Goal: Transaction & Acquisition: Complete application form

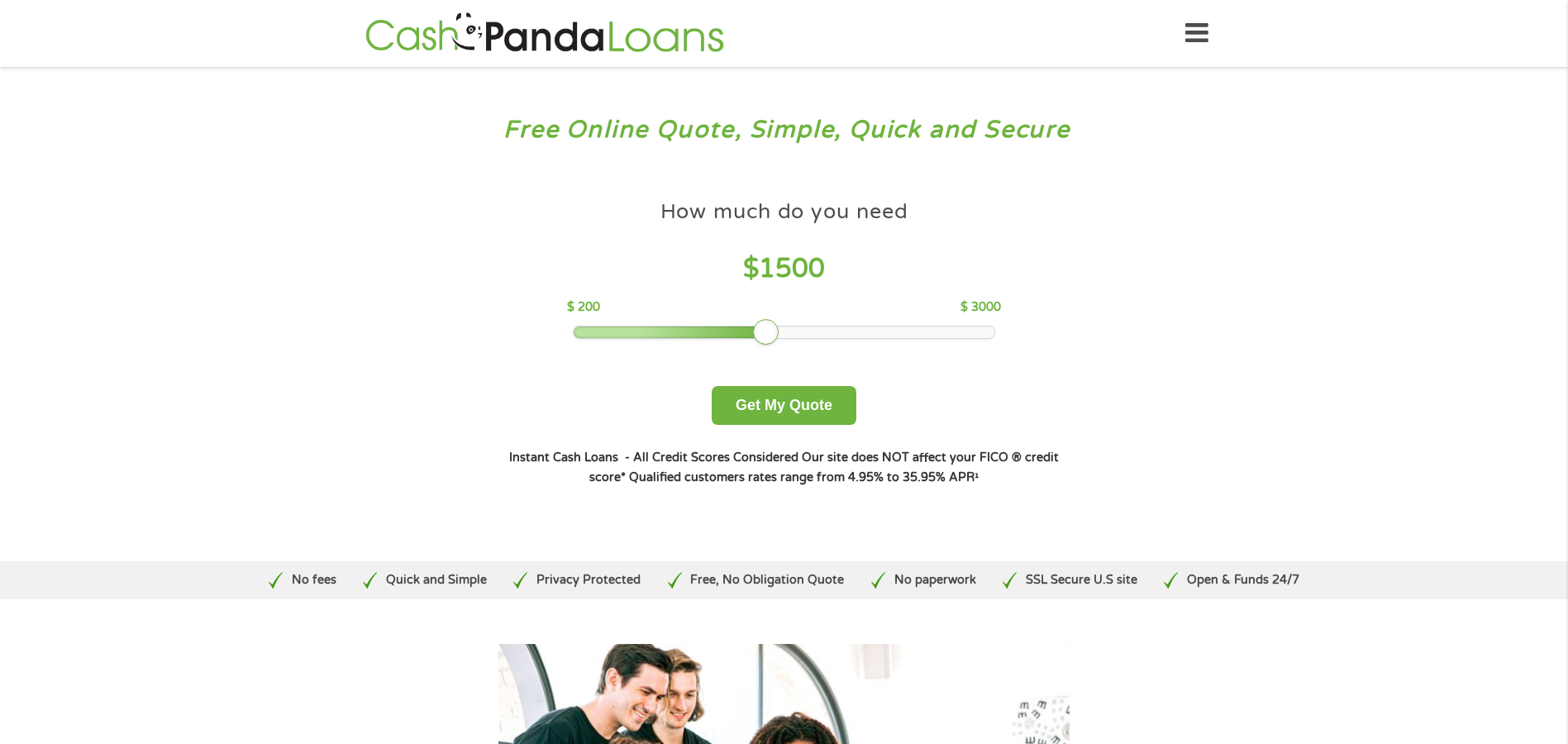
click at [774, 334] on div at bounding box center [784, 332] width 420 height 12
click at [774, 404] on button "Get My Quote" at bounding box center [783, 405] width 144 height 39
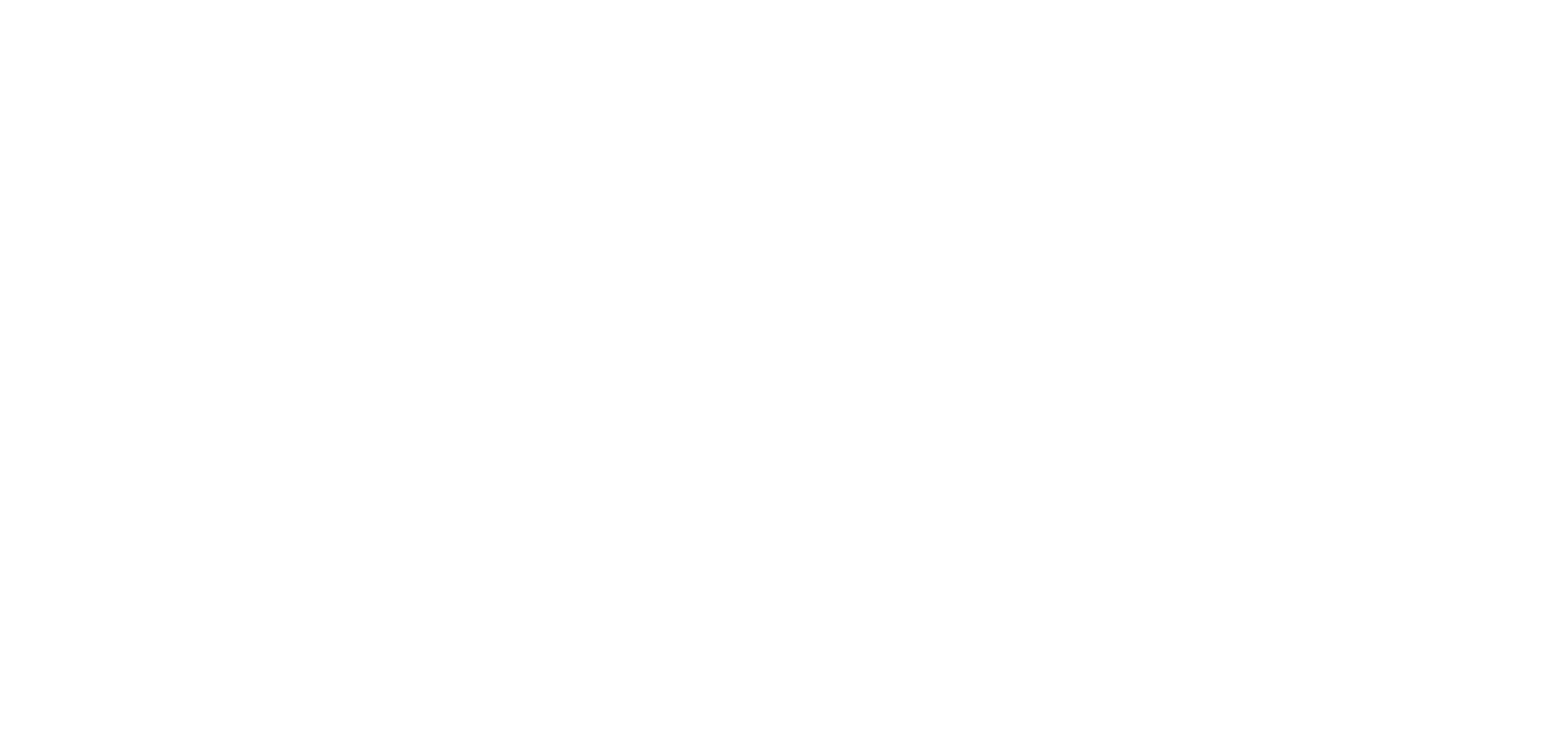
click at [0, 0] on html at bounding box center [0, 0] width 0 height 0
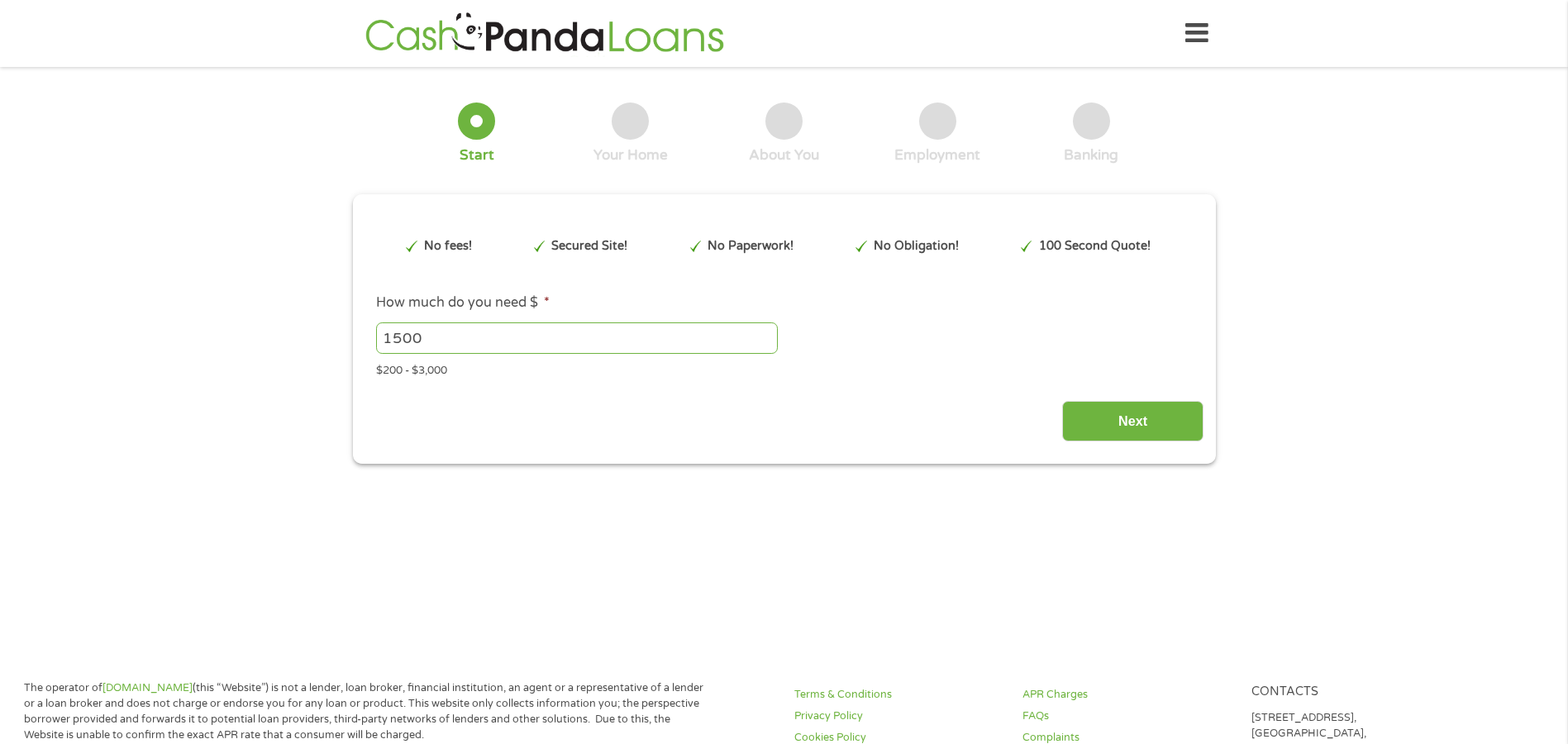
type input "EAIaIQobChMItY_o257-jwMVngIMAh06oy9iEAAYAyAAEgIyPfD_BwE"
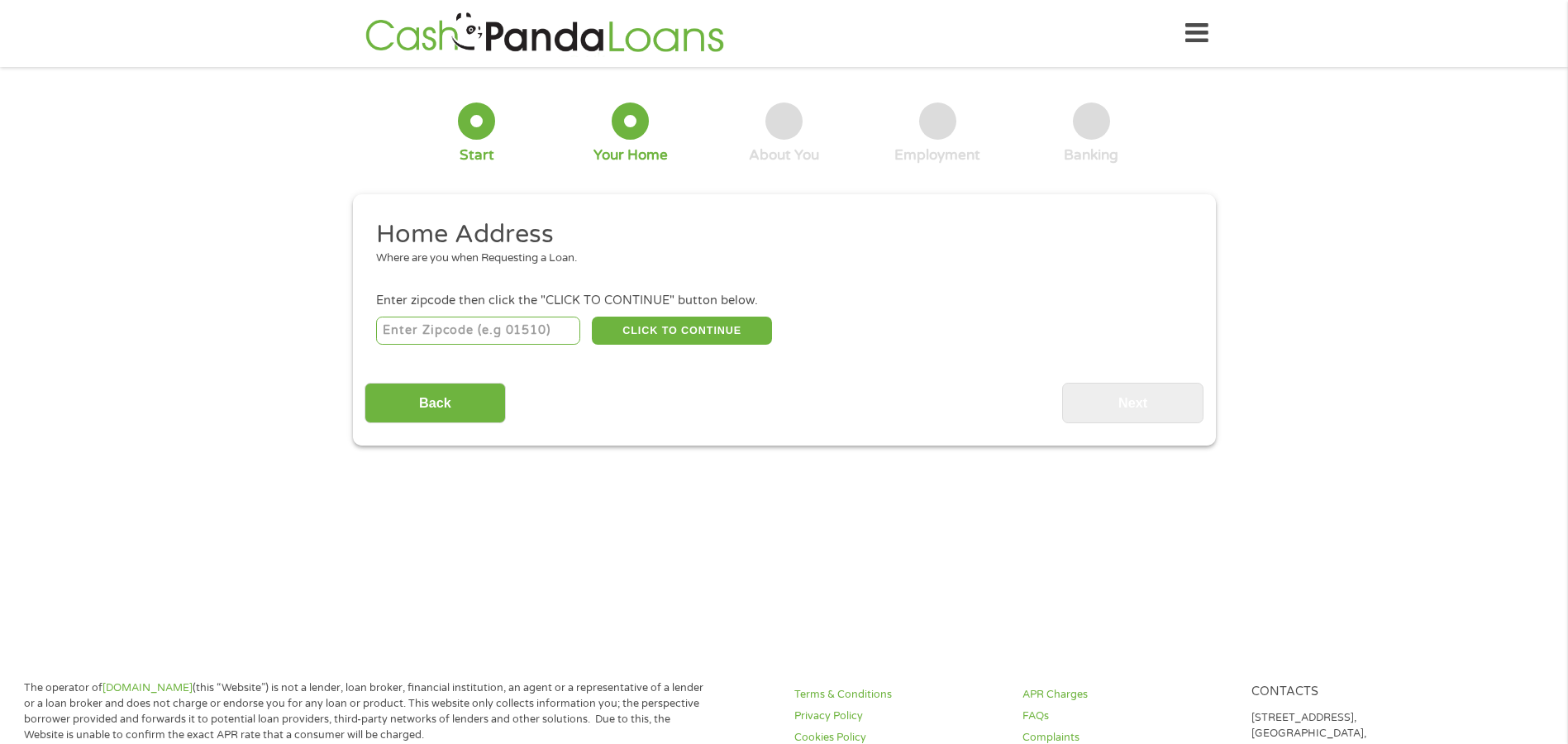
click at [445, 329] on input "number" at bounding box center [478, 331] width 204 height 28
type input "32246"
click at [704, 325] on button "CLICK TO CONTINUE" at bounding box center [682, 331] width 180 height 28
type input "32246"
type input "[GEOGRAPHIC_DATA]"
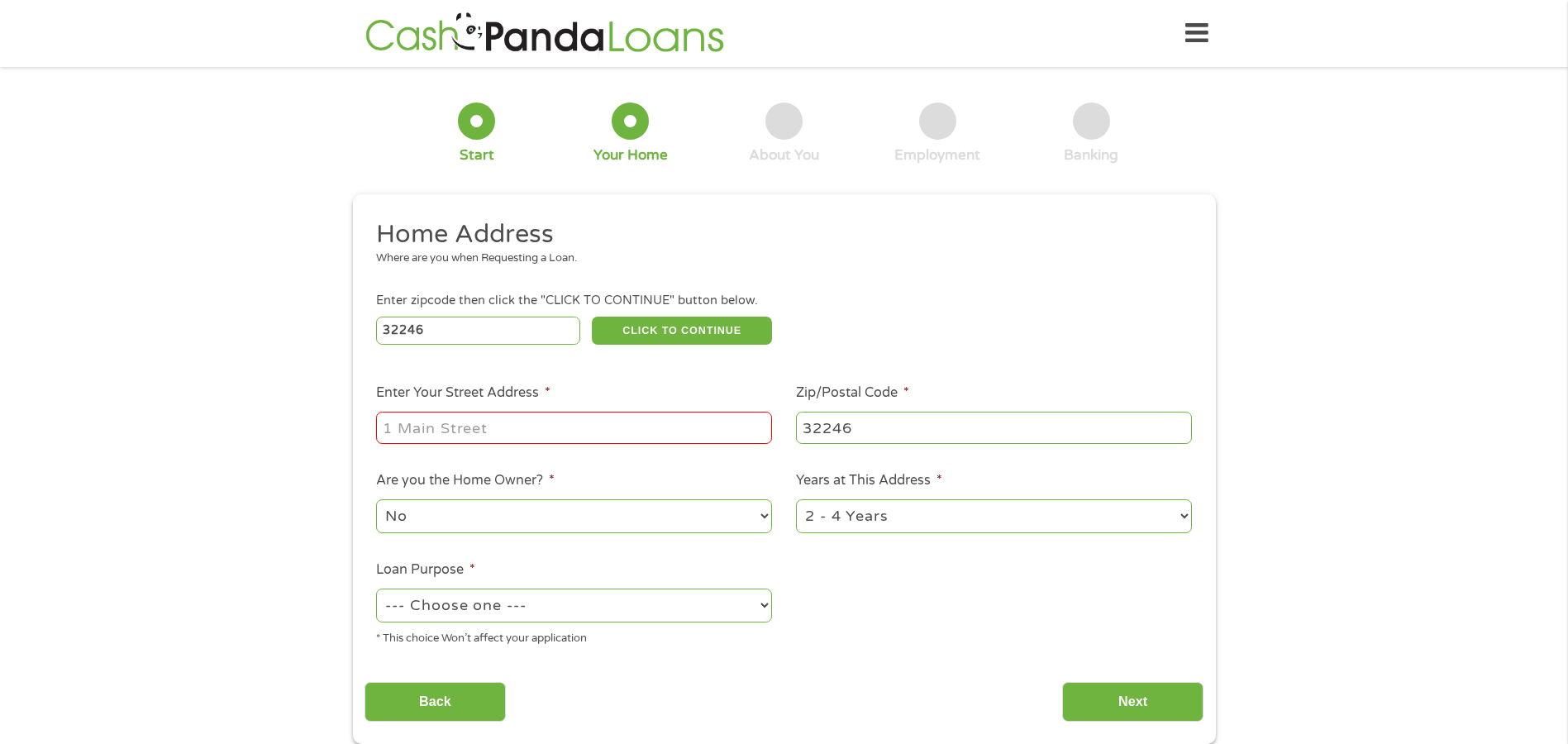
click at [474, 431] on input "Enter Your Street Address *" at bounding box center [574, 428] width 396 height 32
type input "[STREET_ADDRESS][PERSON_NAME]"
click at [943, 513] on select "1 Year or less 1 - 2 Years 2 - 4 Years Over 4 Years" at bounding box center [993, 516] width 396 height 34
select select "12months"
click at [796, 500] on select "1 Year or less 1 - 2 Years 2 - 4 Years Over 4 Years" at bounding box center [993, 516] width 396 height 34
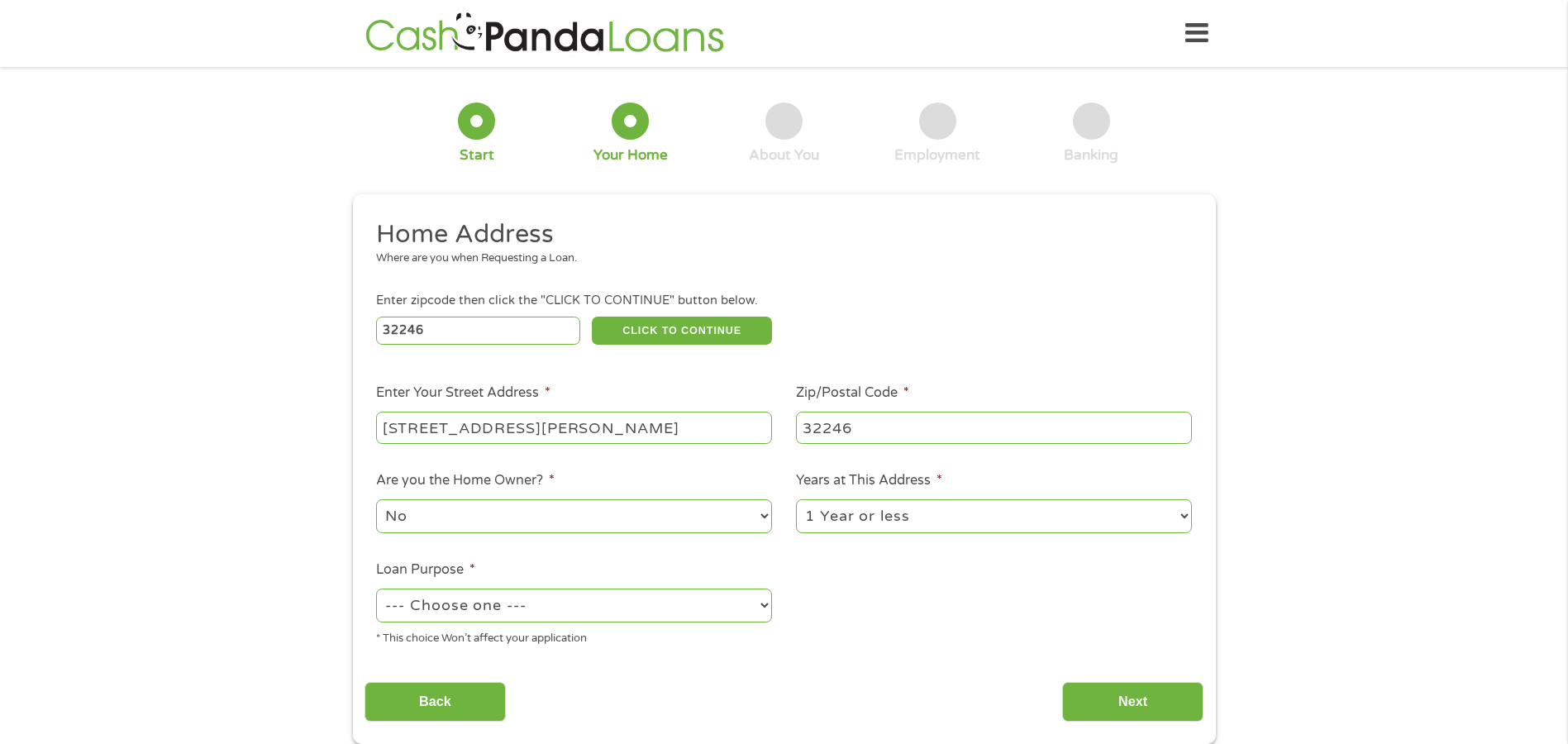
click at [515, 601] on select "--- Choose one --- Pay Bills Debt Consolidation Home Improvement Major Purchase…" at bounding box center [574, 606] width 396 height 34
select select "medicalexpenses"
click at [376, 589] on select "--- Choose one --- Pay Bills Debt Consolidation Home Improvement Major Purchase…" at bounding box center [574, 606] width 396 height 34
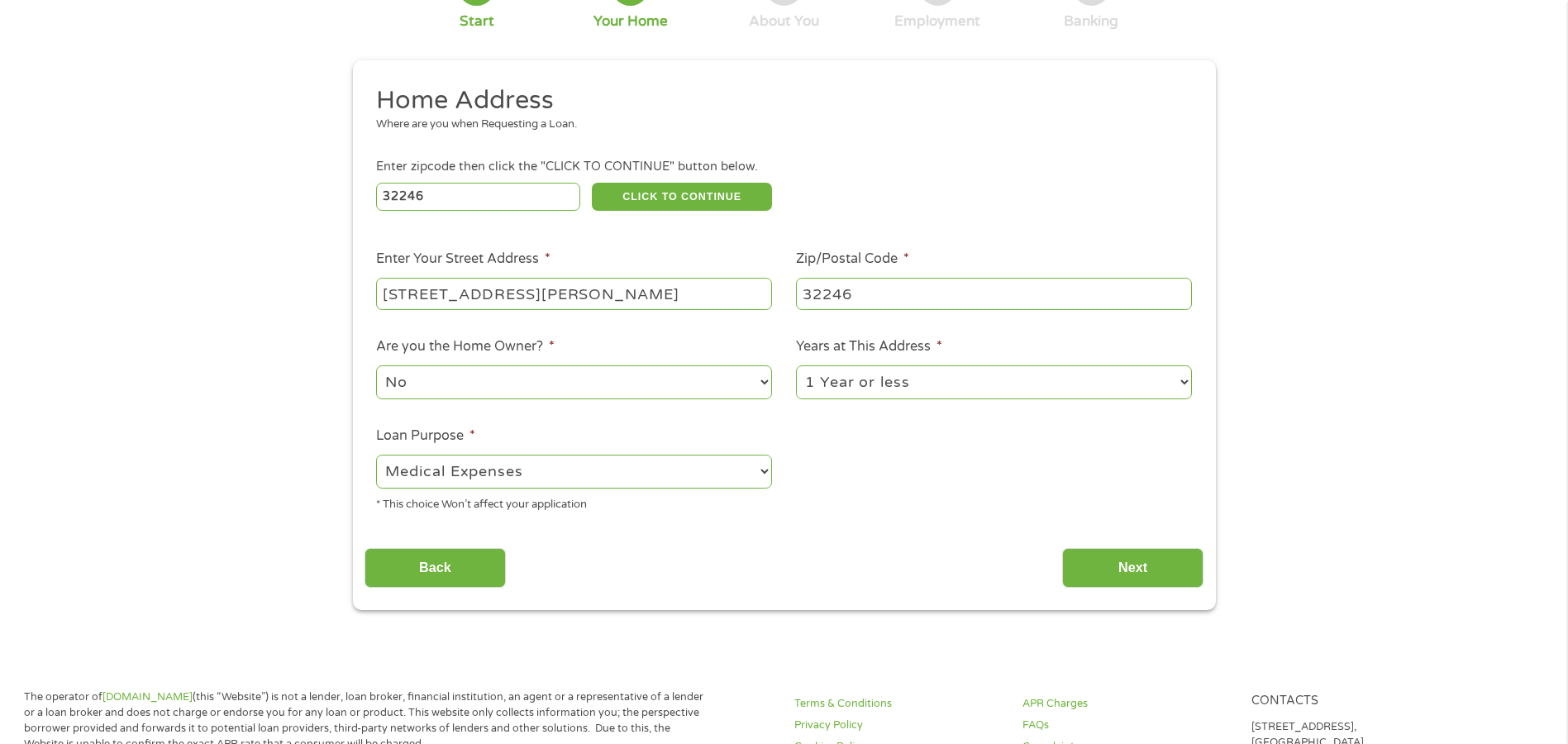
scroll to position [165, 0]
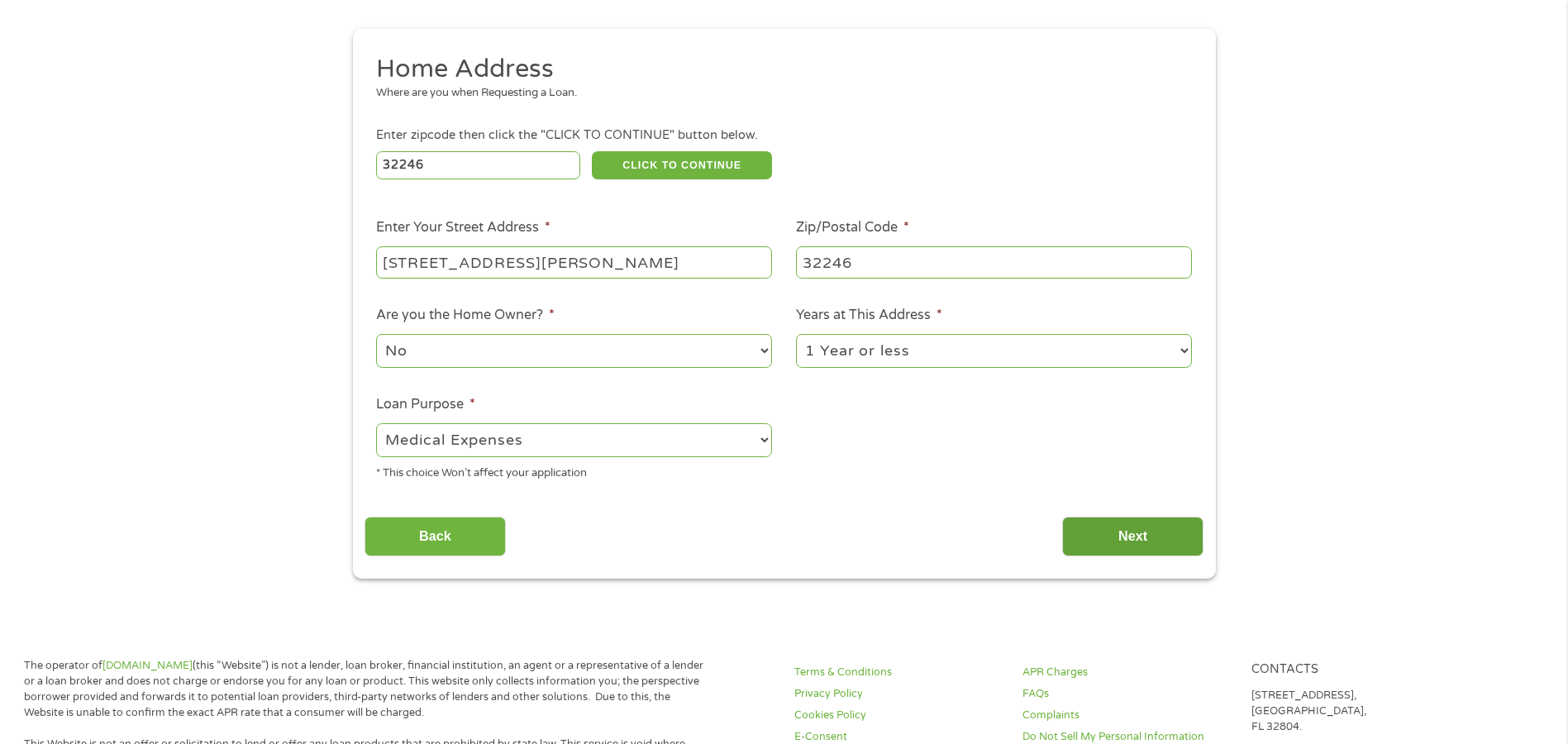
click at [1148, 534] on input "Next" at bounding box center [1132, 536] width 141 height 41
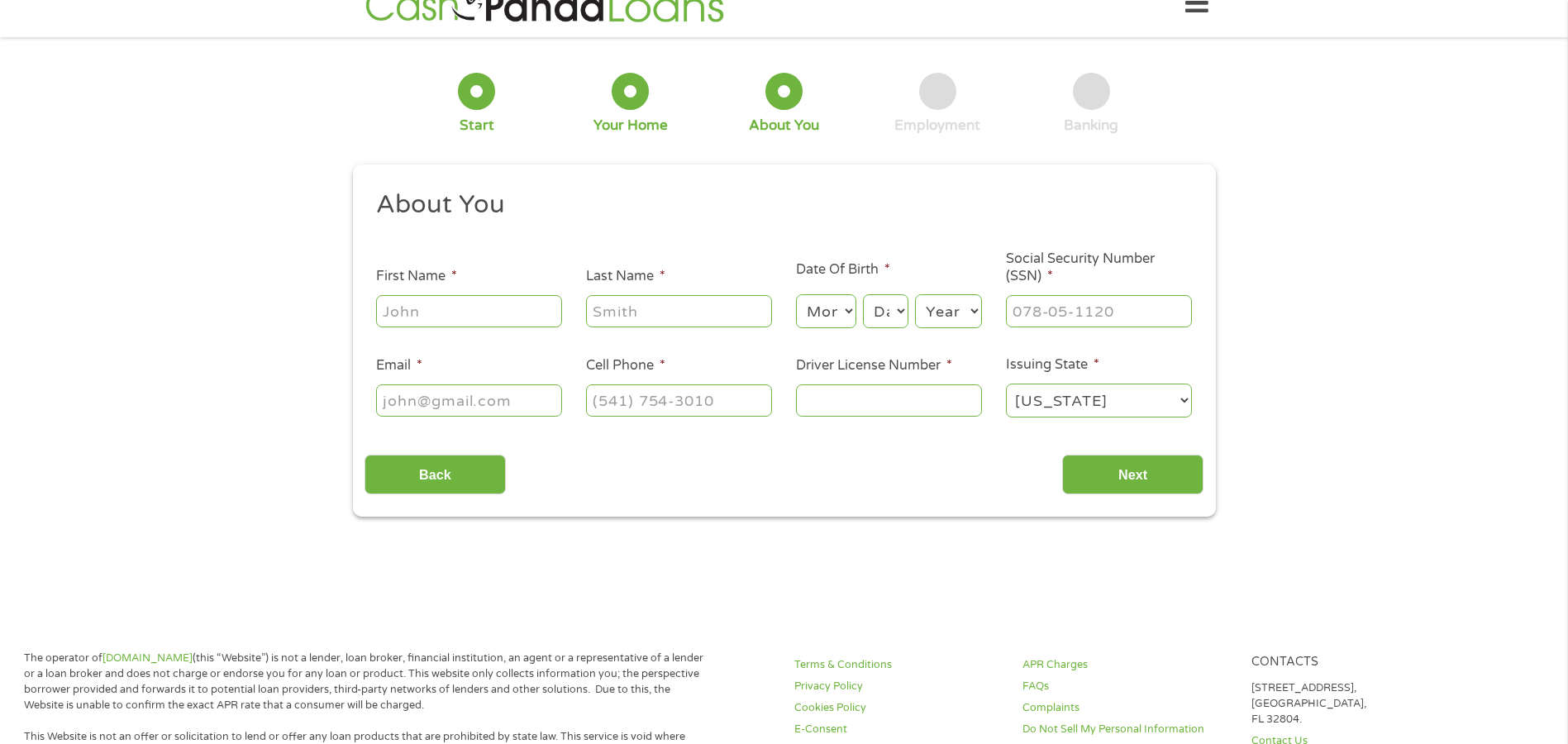
scroll to position [0, 0]
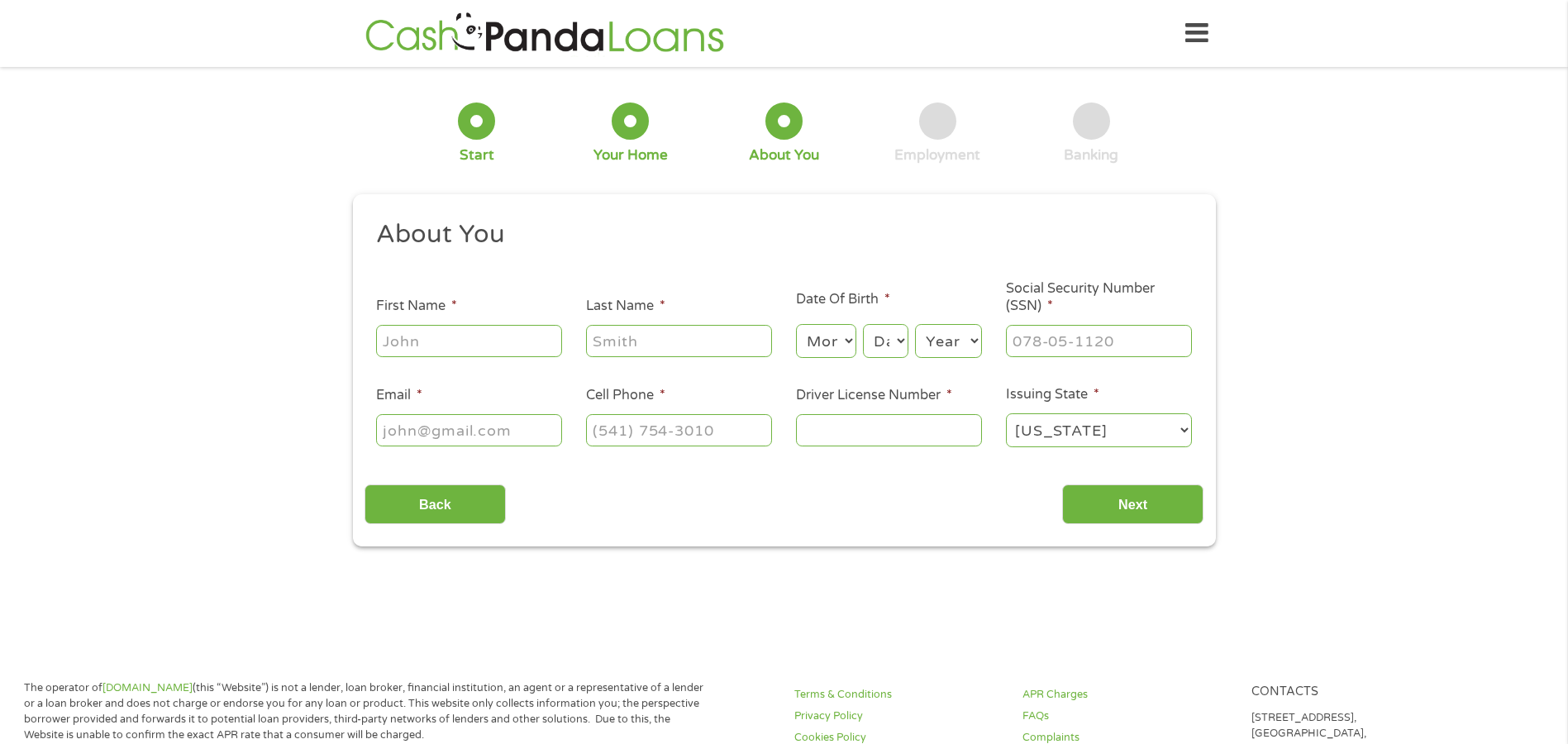
click at [469, 342] on input "First Name *" at bounding box center [469, 340] width 186 height 32
type input "[PERSON_NAME]"
click at [651, 335] on input "Last Name *" at bounding box center [679, 340] width 186 height 32
type input "[PERSON_NAME] Sr"
click at [830, 326] on select "Month 1 2 3 4 5 6 7 8 9 10 11 12" at bounding box center [826, 340] width 60 height 34
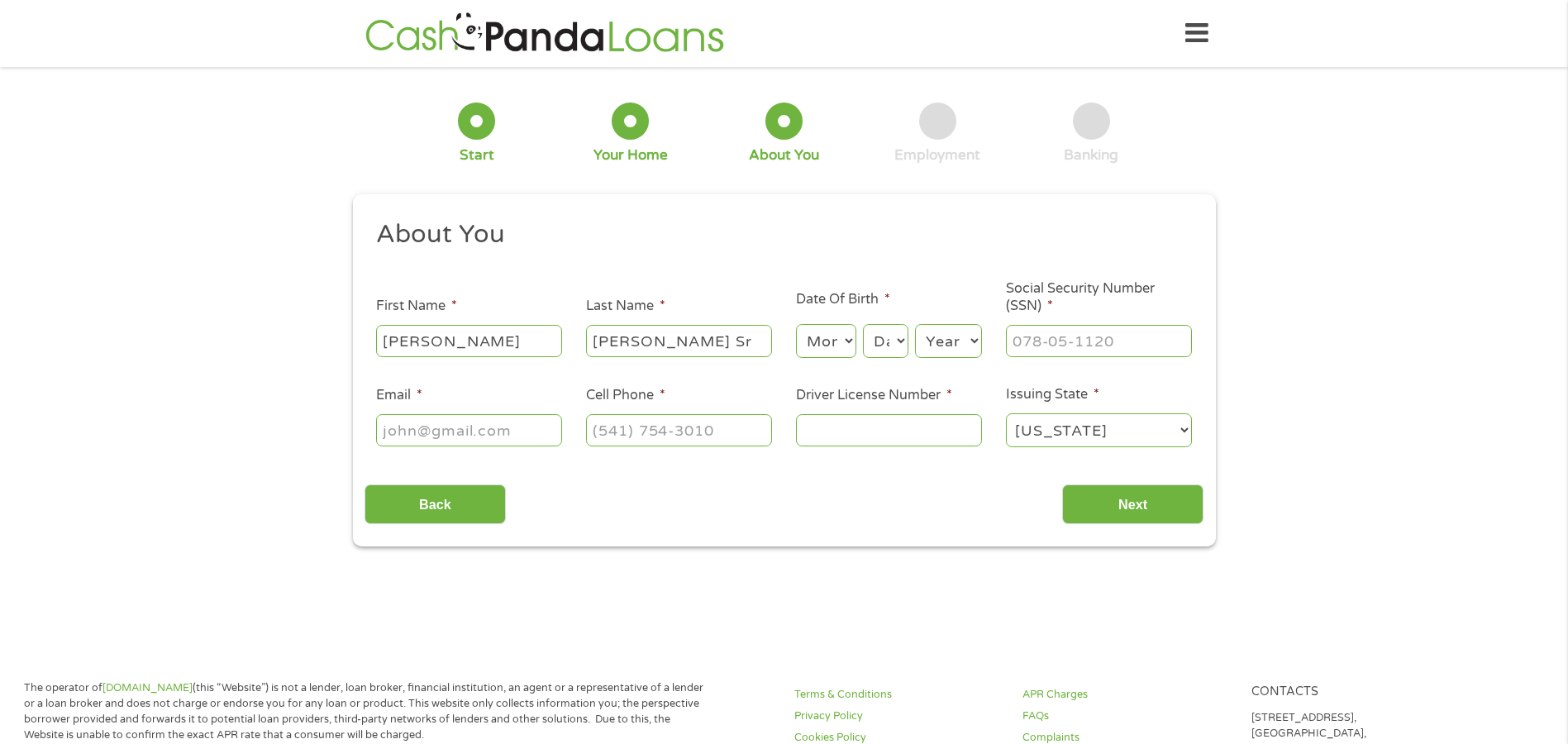
select select "7"
click at [796, 324] on select "Month 1 2 3 4 5 6 7 8 9 10 11 12" at bounding box center [826, 340] width 60 height 34
click at [888, 334] on select "Day 1 2 3 4 5 6 7 8 9 10 11 12 13 14 15 16 17 18 19 20 21 22 23 24 25 26 27 28 …" at bounding box center [886, 340] width 45 height 34
select select "3"
click at [863, 324] on select "Day 1 2 3 4 5 6 7 8 9 10 11 12 13 14 15 16 17 18 19 20 21 22 23 24 25 26 27 28 …" at bounding box center [886, 340] width 45 height 34
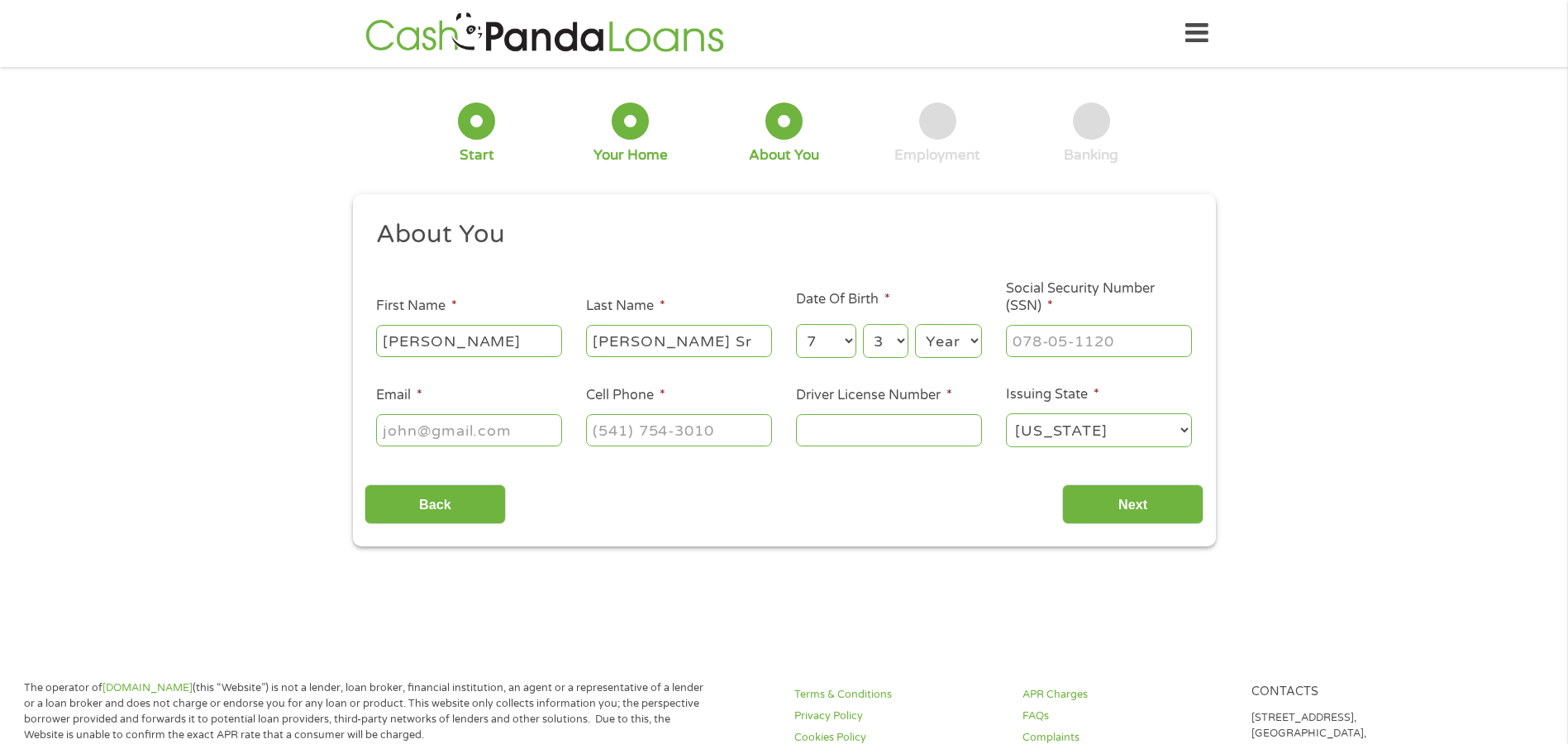
click at [937, 336] on select "Year [DATE] 2006 2005 2004 2003 2002 2001 2000 1999 1998 1997 1996 1995 1994 19…" at bounding box center [948, 340] width 67 height 34
select select "1944"
click at [915, 324] on select "Year [DATE] 2006 2005 2004 2003 2002 2001 2000 1999 1998 1997 1996 1995 1994 19…" at bounding box center [948, 340] width 67 height 34
click at [1060, 337] on input "___-__-____" at bounding box center [1098, 340] width 186 height 32
type input "___-_0-3628"
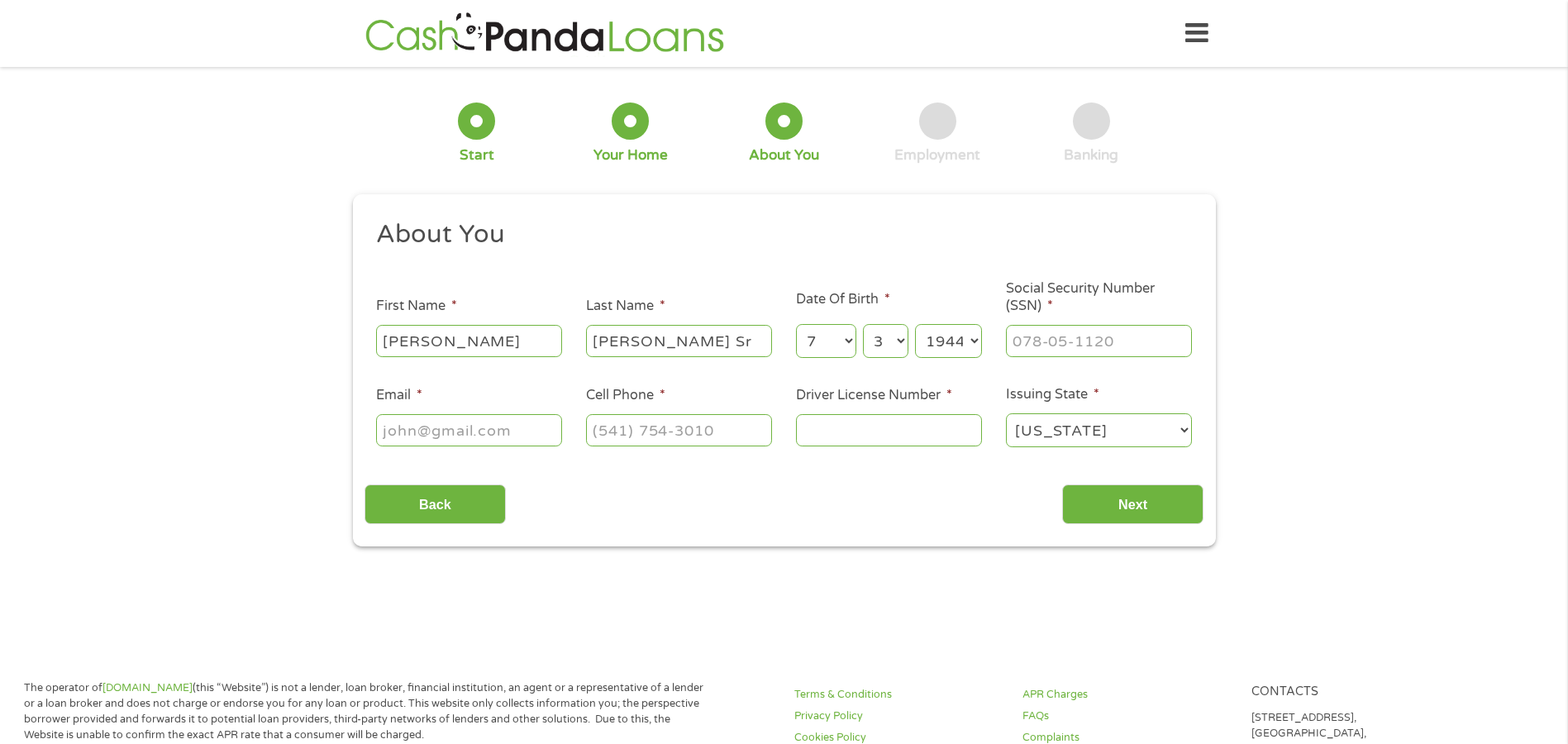
click at [430, 425] on input "Email *" at bounding box center [469, 430] width 186 height 32
type input "[EMAIL_ADDRESS][DOMAIN_NAME]"
click at [679, 413] on div at bounding box center [679, 431] width 186 height 38
click at [672, 429] on input "(___) ___-____" at bounding box center [679, 430] width 186 height 32
type input "[PHONE_NUMBER]"
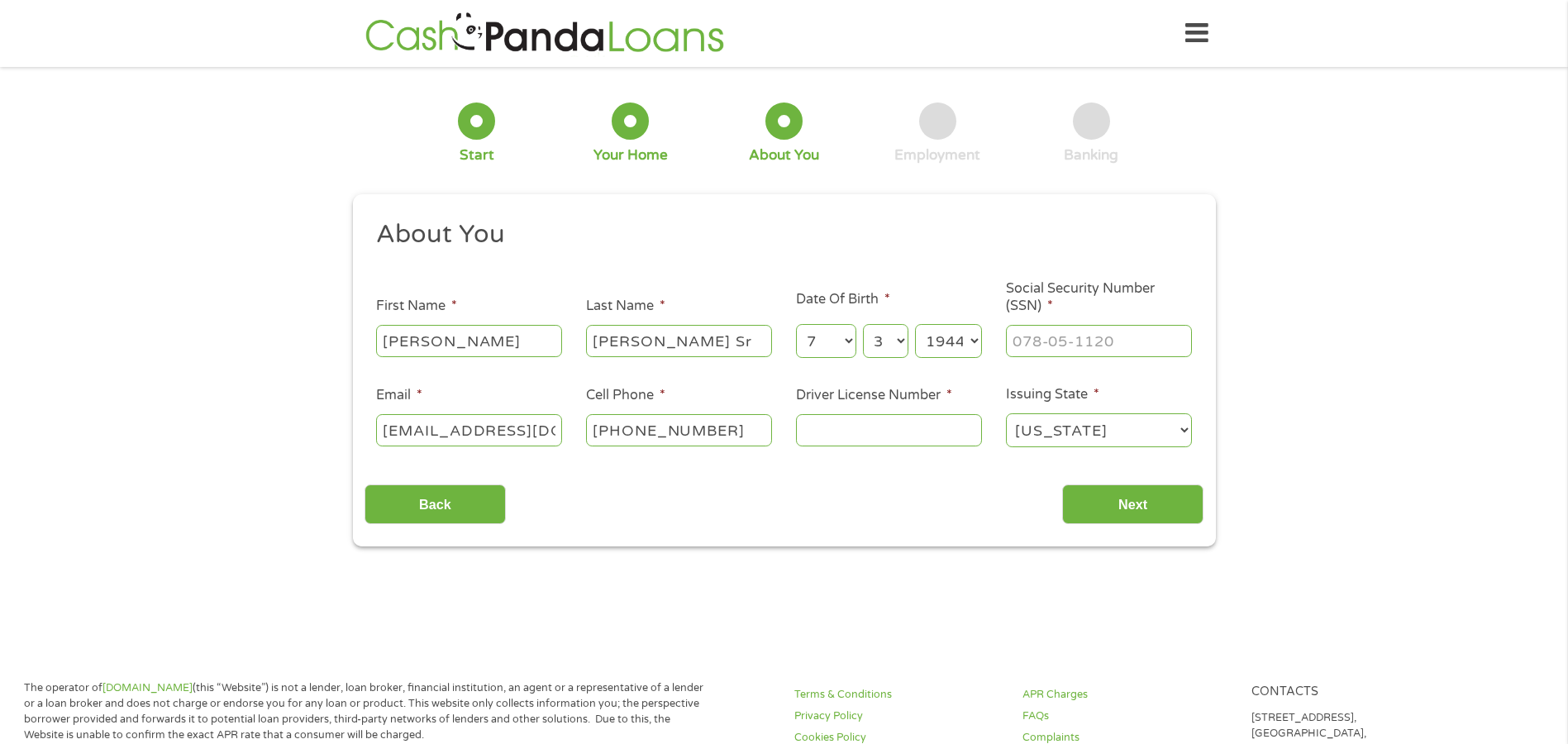
click at [859, 428] on input "Driver License Number *" at bounding box center [888, 430] width 186 height 32
type input "C229209202000"
click at [1105, 500] on input "Next" at bounding box center [1132, 505] width 141 height 41
click at [1132, 432] on select "[US_STATE] [US_STATE] [US_STATE] [US_STATE] [US_STATE] [US_STATE] [US_STATE] [U…" at bounding box center [1098, 430] width 186 height 34
click at [1006, 414] on select "[US_STATE] [US_STATE] [US_STATE] [US_STATE] [US_STATE] [US_STATE] [US_STATE] [U…" at bounding box center [1098, 430] width 186 height 34
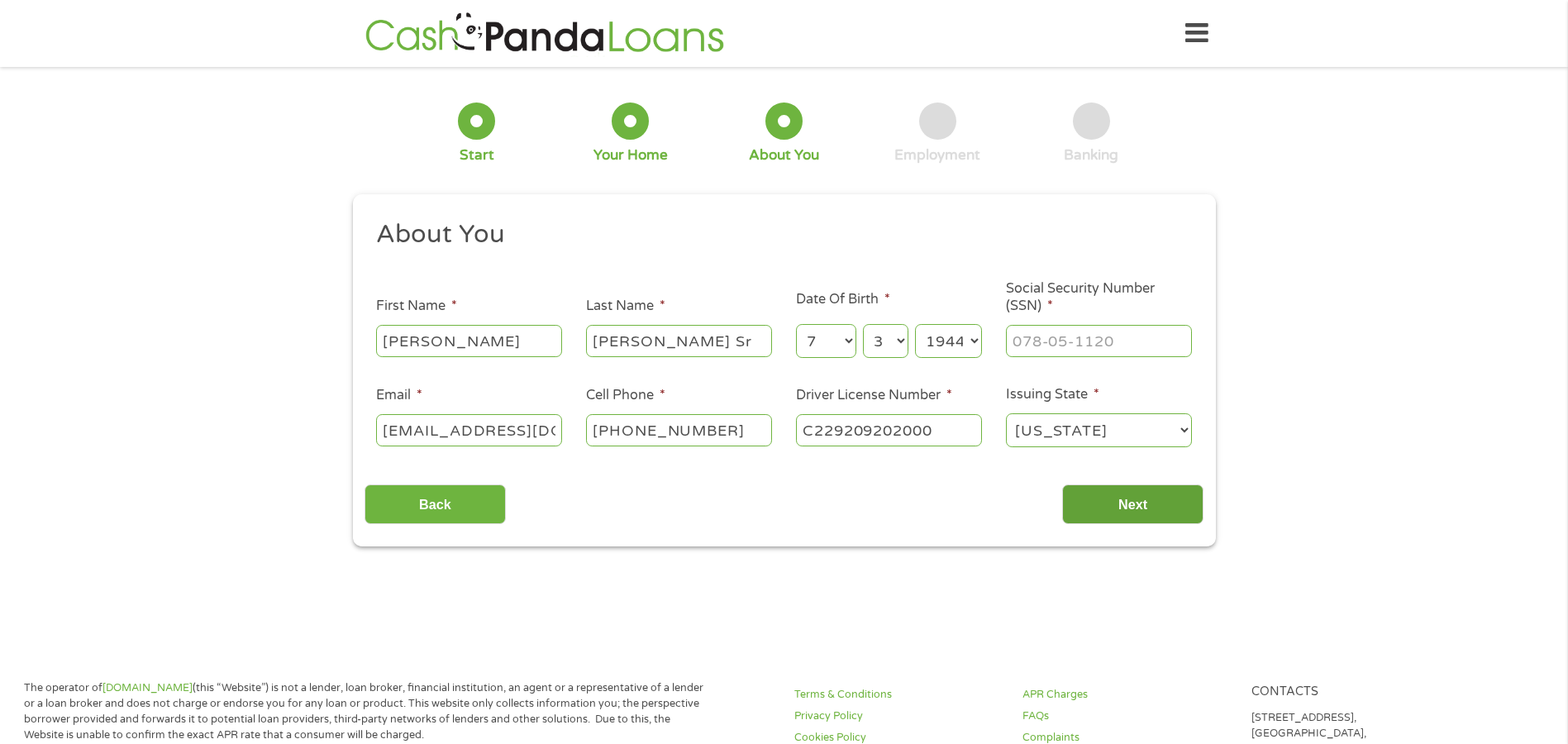
click at [1123, 490] on input "Next" at bounding box center [1132, 505] width 141 height 41
click at [1101, 324] on div "___-__-____" at bounding box center [1098, 341] width 186 height 38
type input "___-__-__03"
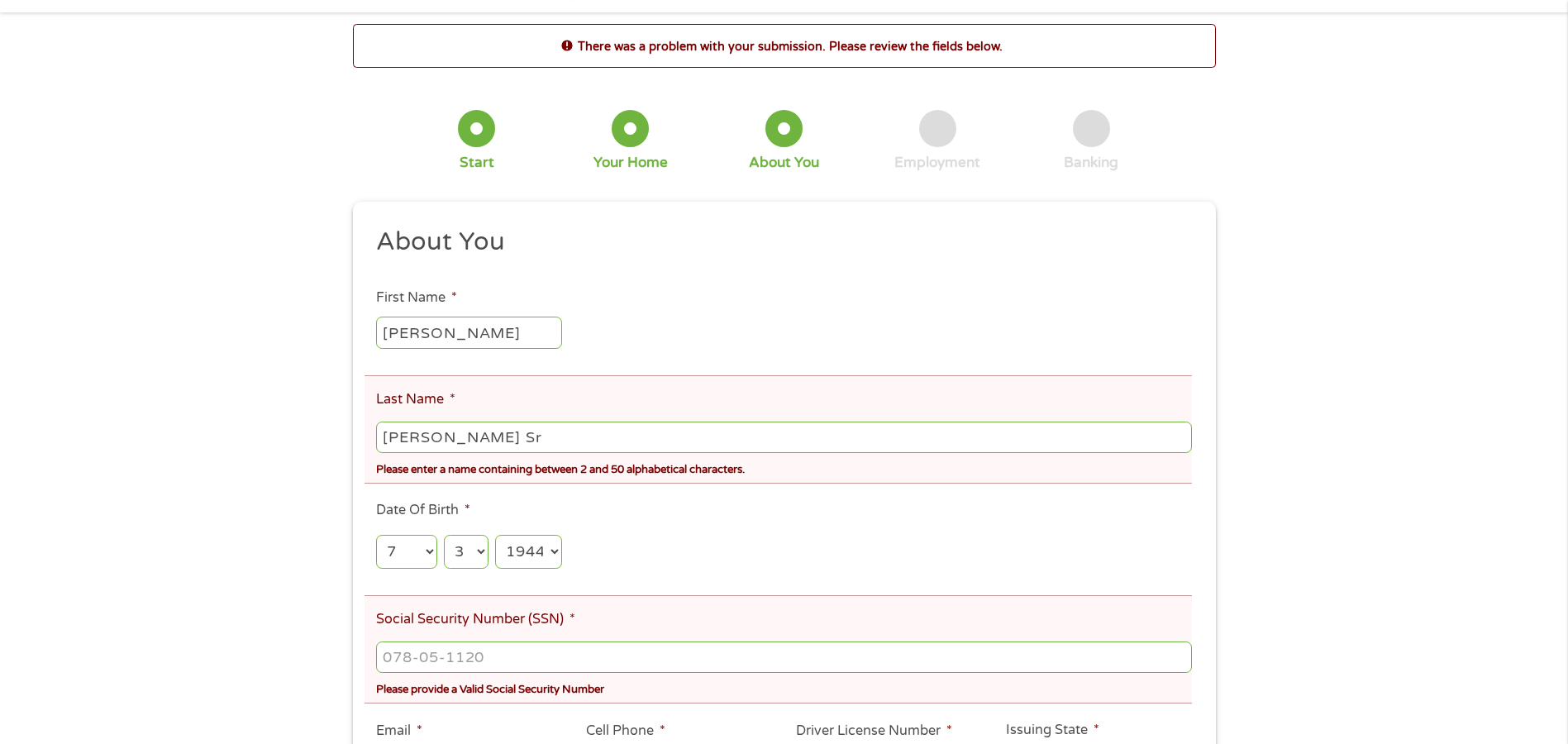
scroll to position [83, 0]
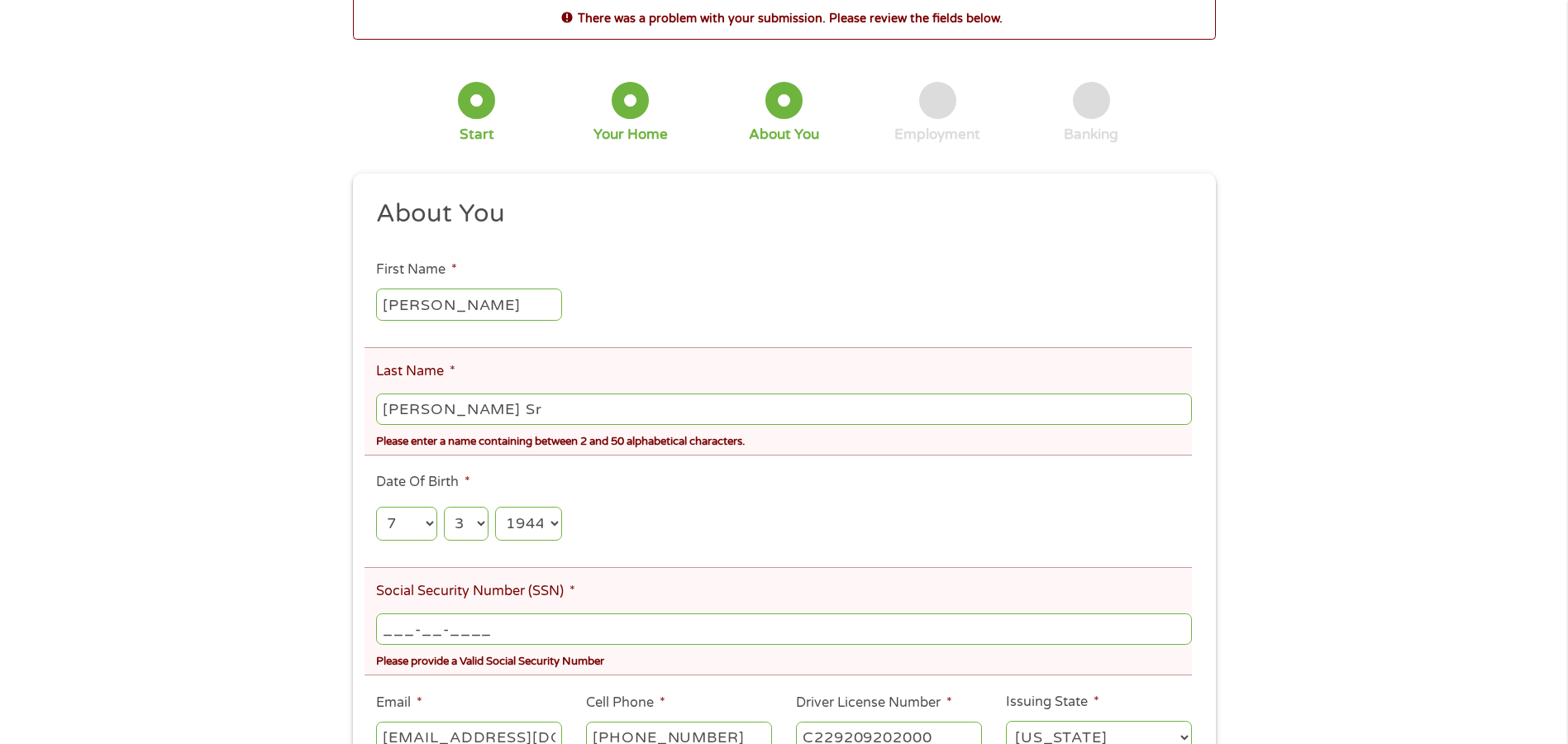
click at [434, 633] on input "___-__-____" at bounding box center [783, 629] width 815 height 32
type input "036-28-7294"
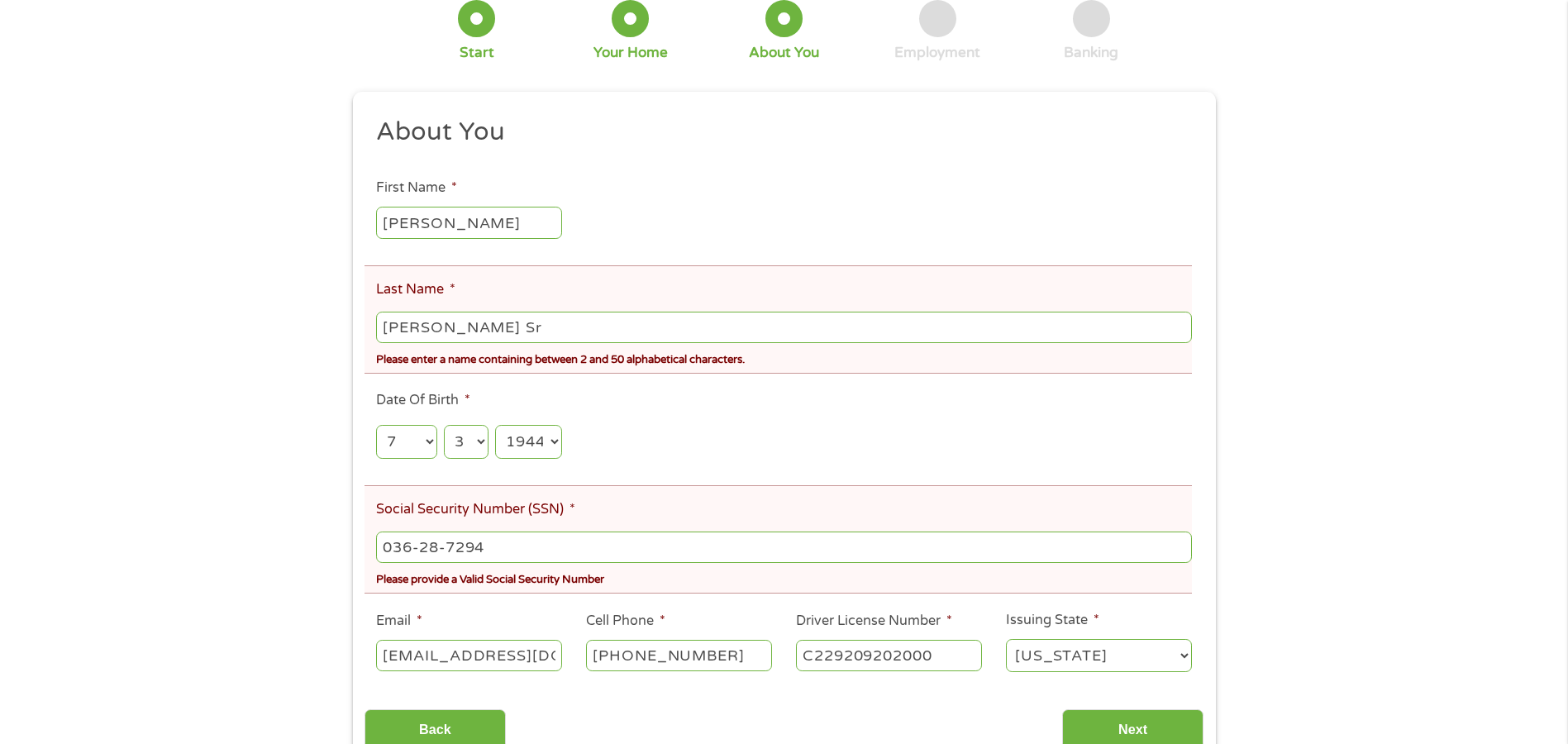
scroll to position [165, 0]
click at [1138, 725] on input "Next" at bounding box center [1132, 728] width 141 height 41
click at [505, 323] on input "[PERSON_NAME] Sr" at bounding box center [783, 327] width 815 height 32
type input "C"
type input "[PERSON_NAME] Sr"
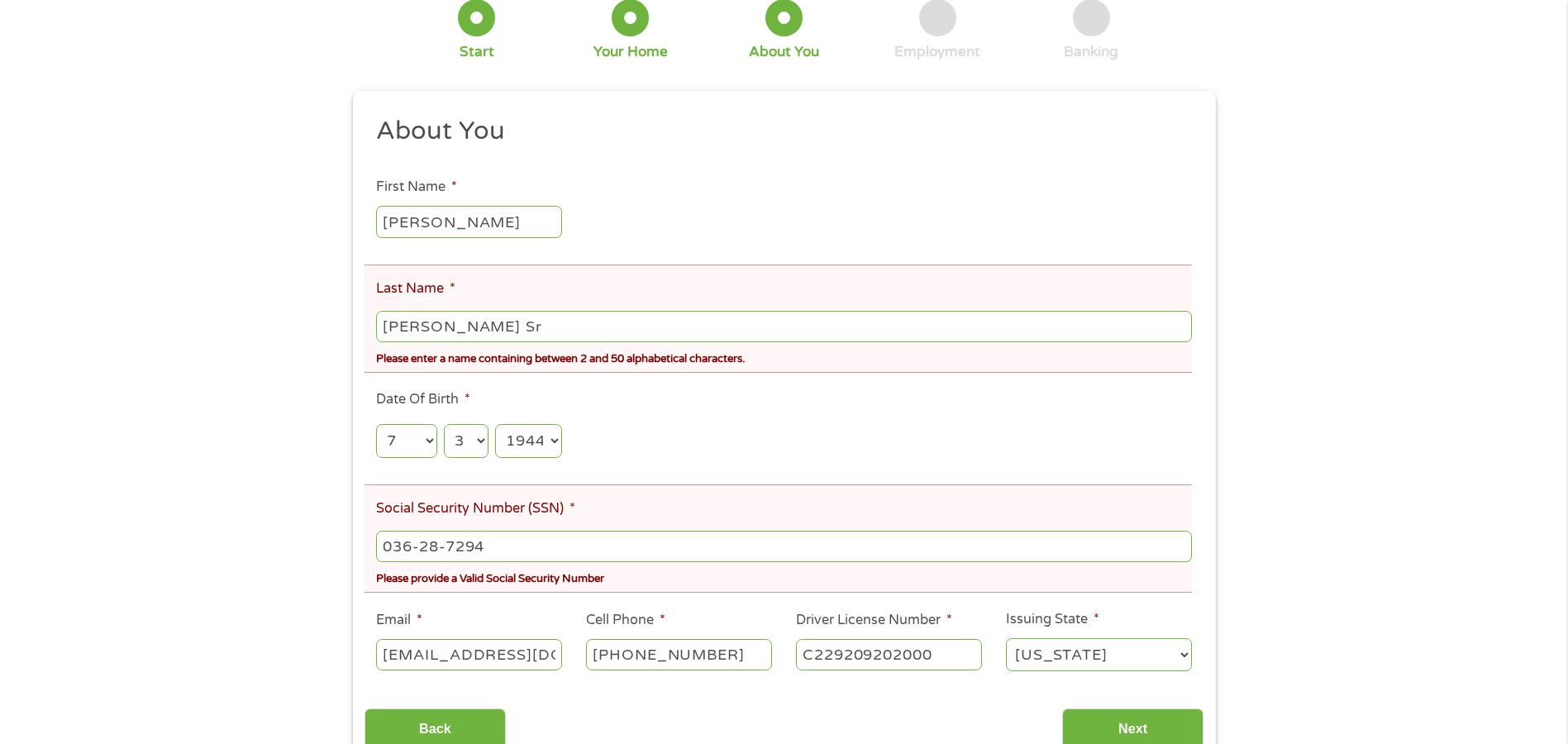
click at [51, 307] on div "There was a problem with your submission. Please review the fields below. 1 Sta…" at bounding box center [784, 342] width 1568 height 857
click at [1153, 721] on input "Next" at bounding box center [1132, 728] width 141 height 41
click at [1124, 717] on input "Next" at bounding box center [1132, 728] width 141 height 41
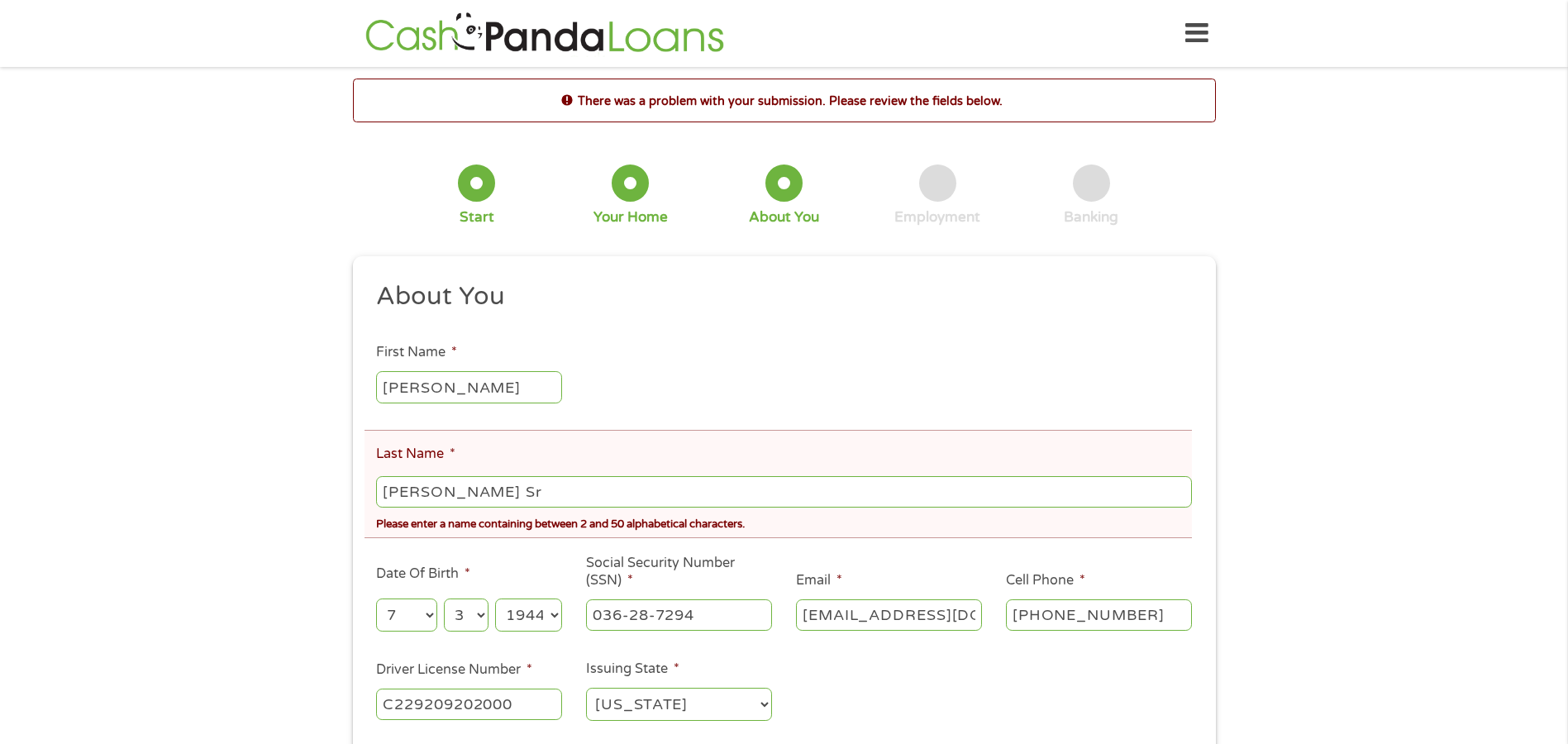
scroll to position [7, 7]
click at [516, 490] on input "[PERSON_NAME] Sr" at bounding box center [783, 492] width 815 height 32
click at [400, 495] on input "CampagnoneSr" at bounding box center [783, 492] width 815 height 32
click at [267, 528] on div "There was a problem with your submission. Please review the fields below. 1 Sta…" at bounding box center [784, 450] width 1568 height 742
click at [266, 528] on div "There was a problem with your submission. Please review the fields below. 1 Sta…" at bounding box center [784, 450] width 1568 height 742
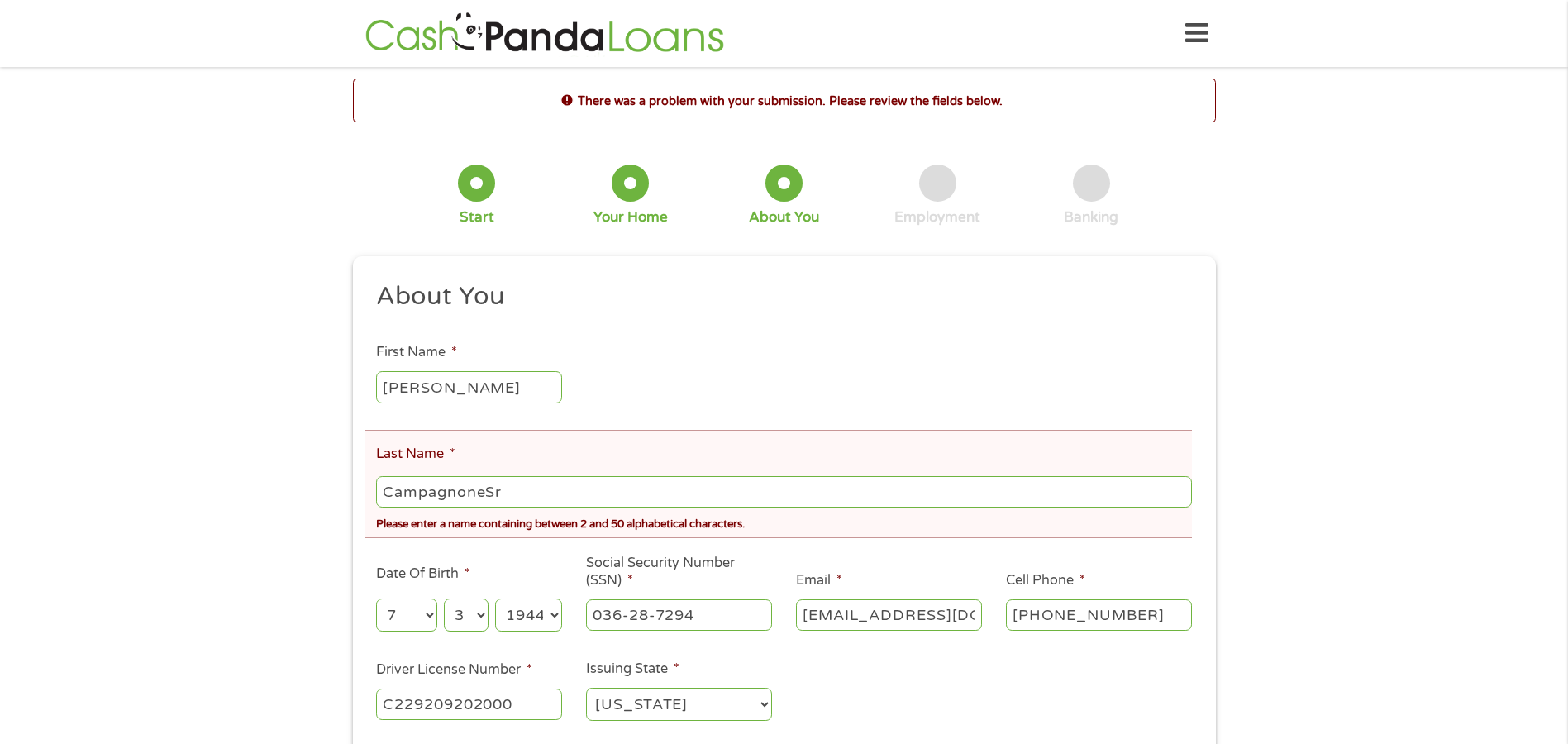
click at [510, 494] on input "CampagnoneSr" at bounding box center [783, 492] width 815 height 32
type input "Campagnonesr"
click at [147, 485] on div "There was a problem with your submission. Please review the fields below. 1 Sta…" at bounding box center [784, 450] width 1568 height 742
click at [143, 484] on div "There was a problem with your submission. Please review the fields below. 1 Sta…" at bounding box center [784, 450] width 1568 height 742
click at [143, 484] on div "There was a problem with your submission. Please review the fields below. 1 Sta…" at bounding box center [784, 450] width 1568 height 742
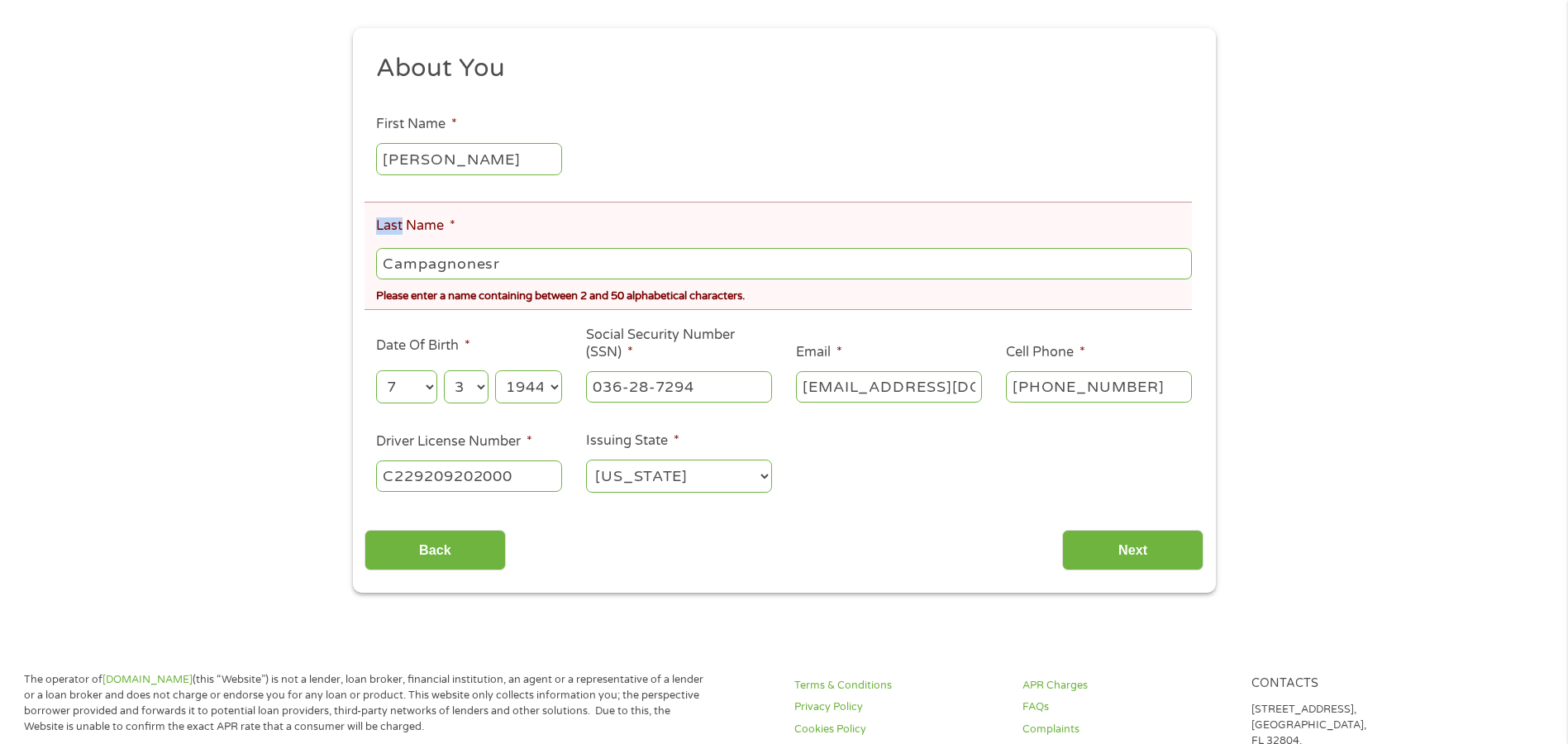
scroll to position [248, 0]
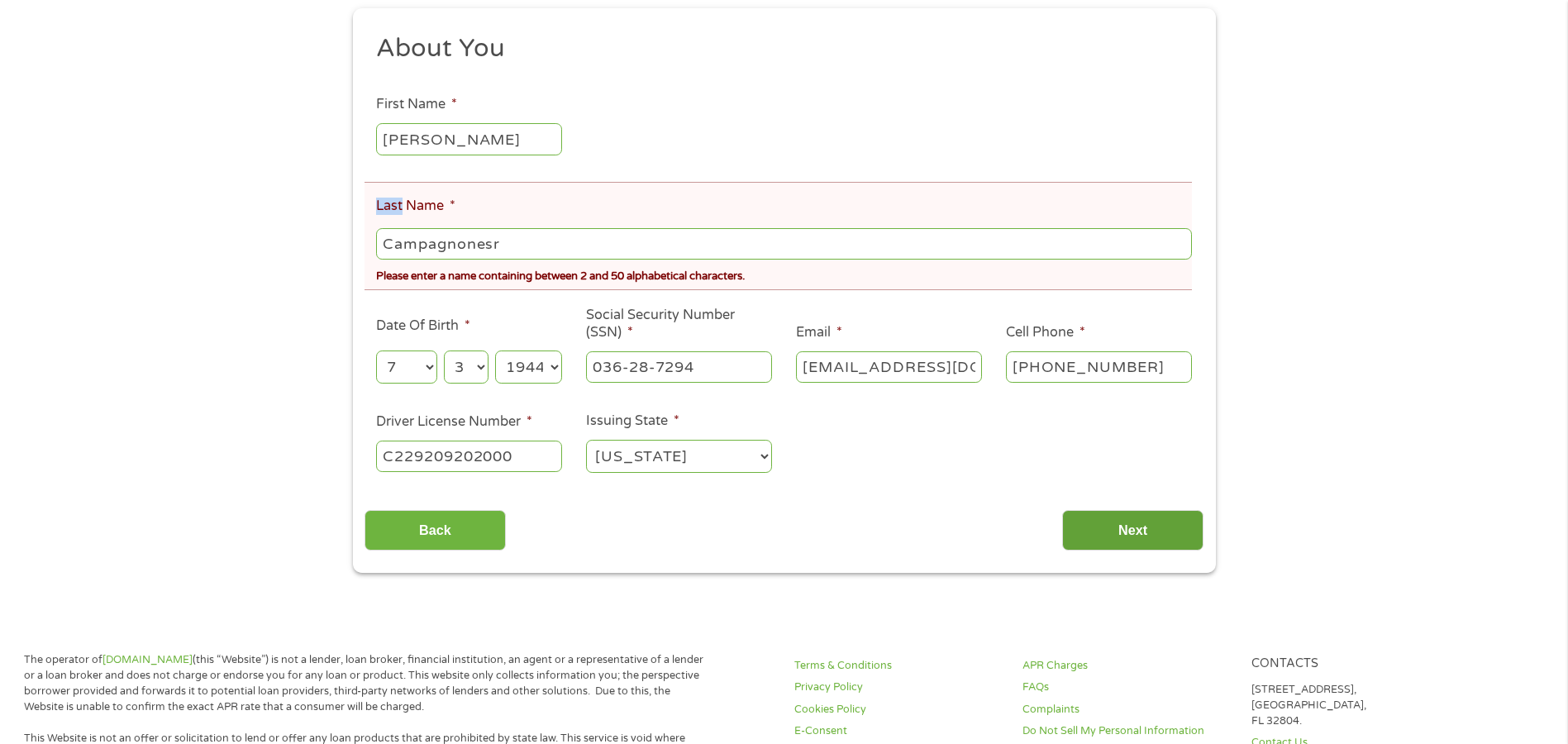
click at [1108, 511] on input "Next" at bounding box center [1132, 530] width 141 height 41
click at [1135, 523] on input "Next" at bounding box center [1132, 530] width 141 height 41
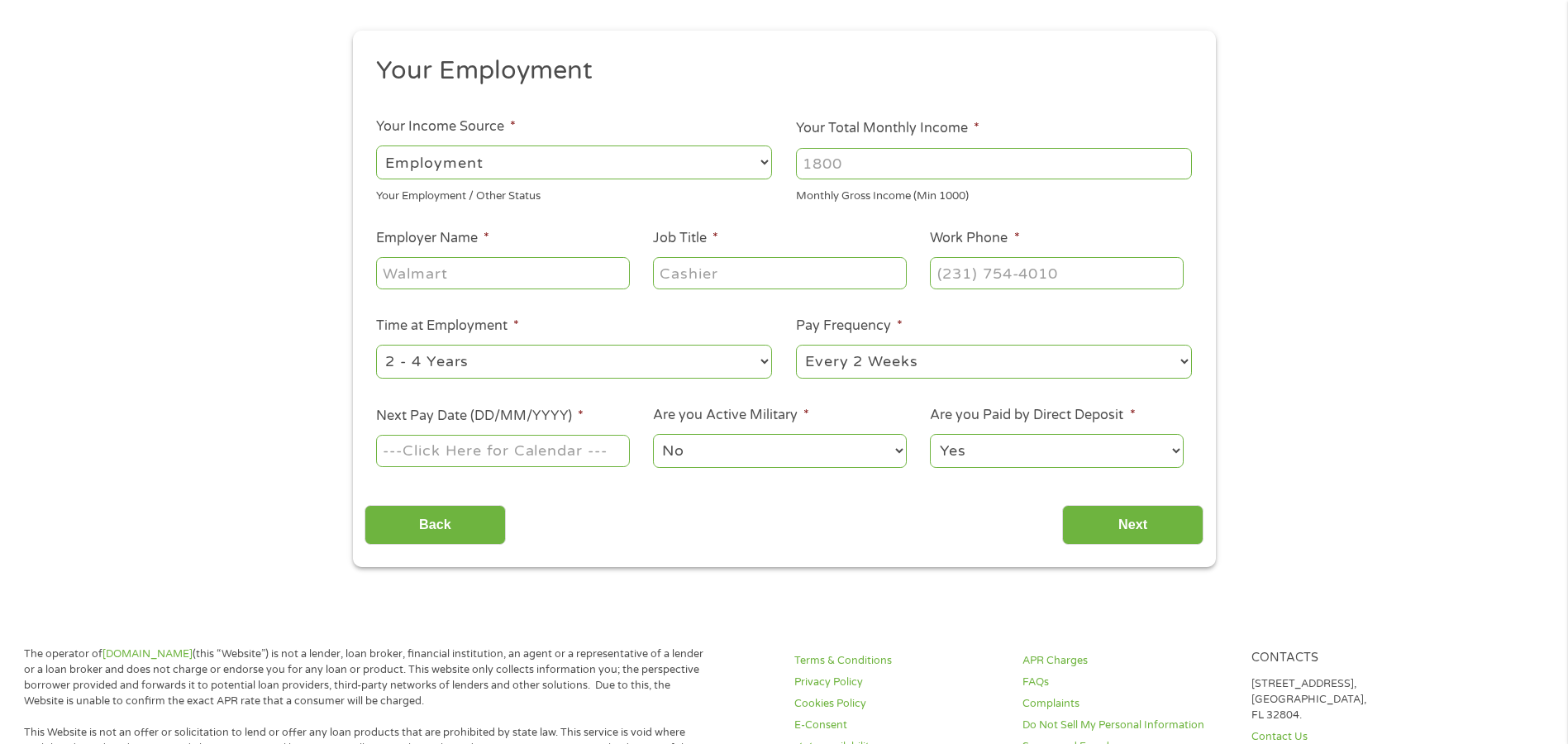
scroll to position [0, 0]
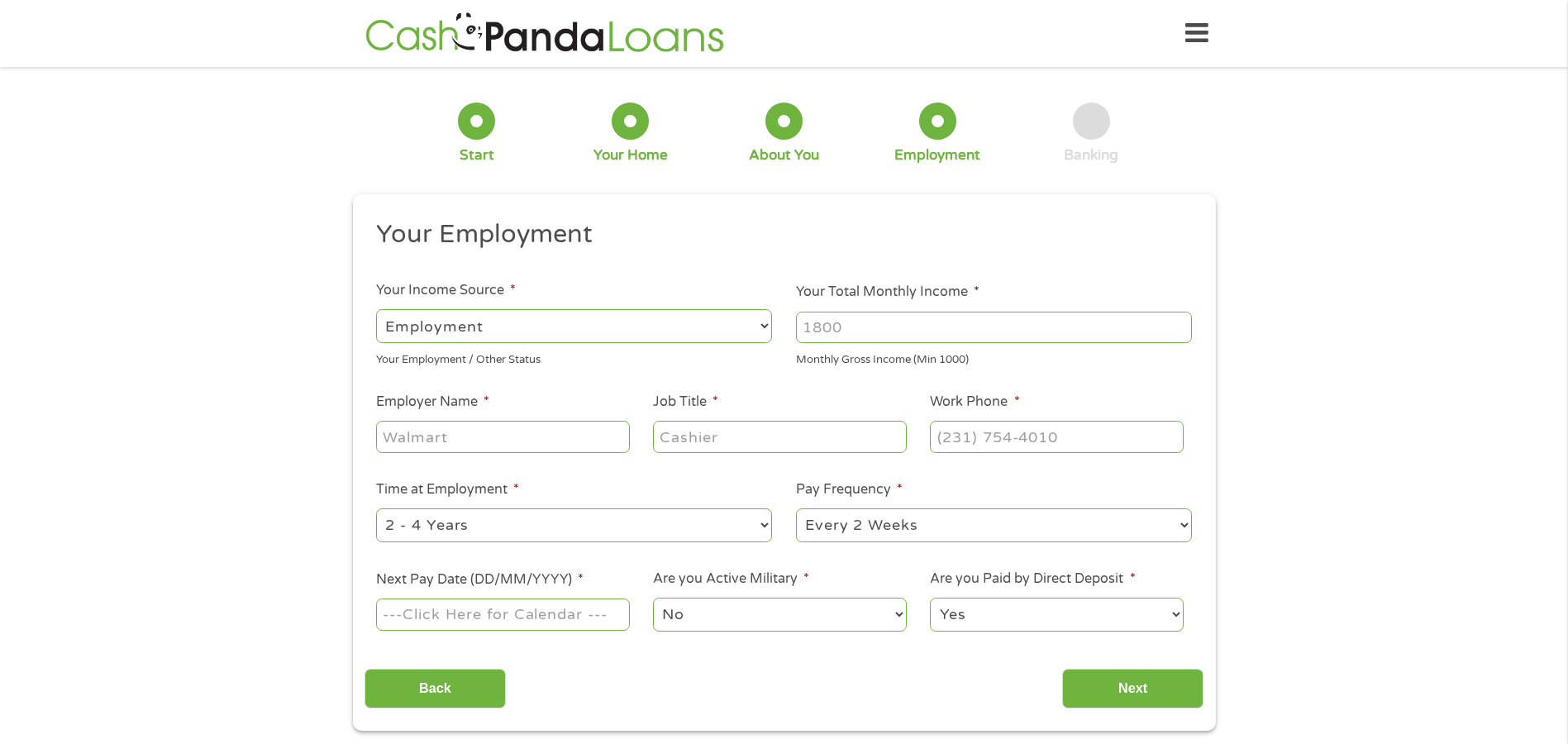
click at [493, 319] on select "--- Choose one --- Employment [DEMOGRAPHIC_DATA] Benefits" at bounding box center [574, 326] width 396 height 34
select select "benefits"
click at [376, 309] on select "--- Choose one --- Employment [DEMOGRAPHIC_DATA] Benefits" at bounding box center [574, 326] width 396 height 34
type input "Other"
type input "[PHONE_NUMBER]"
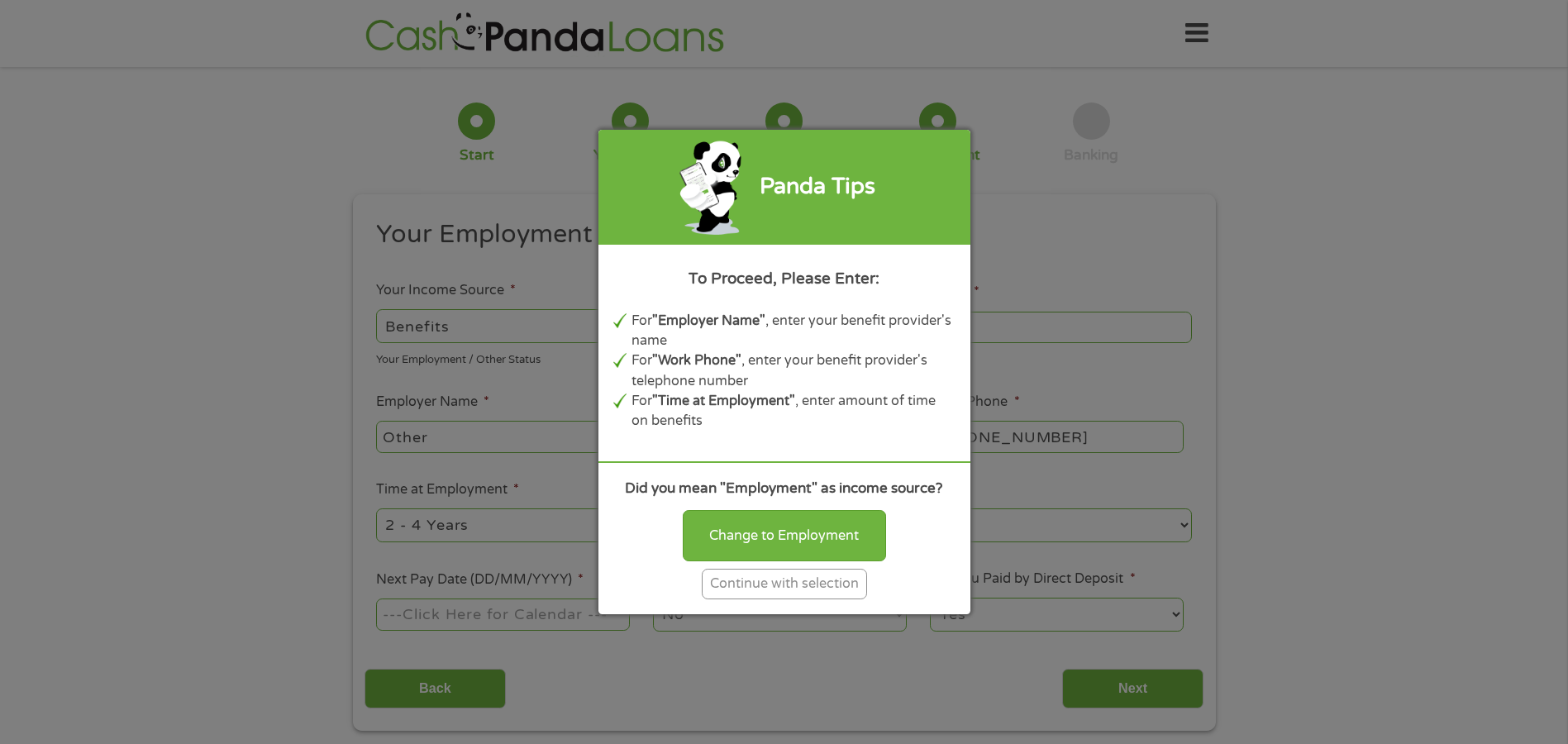
click at [753, 586] on div "Continue with selection" at bounding box center [784, 584] width 165 height 31
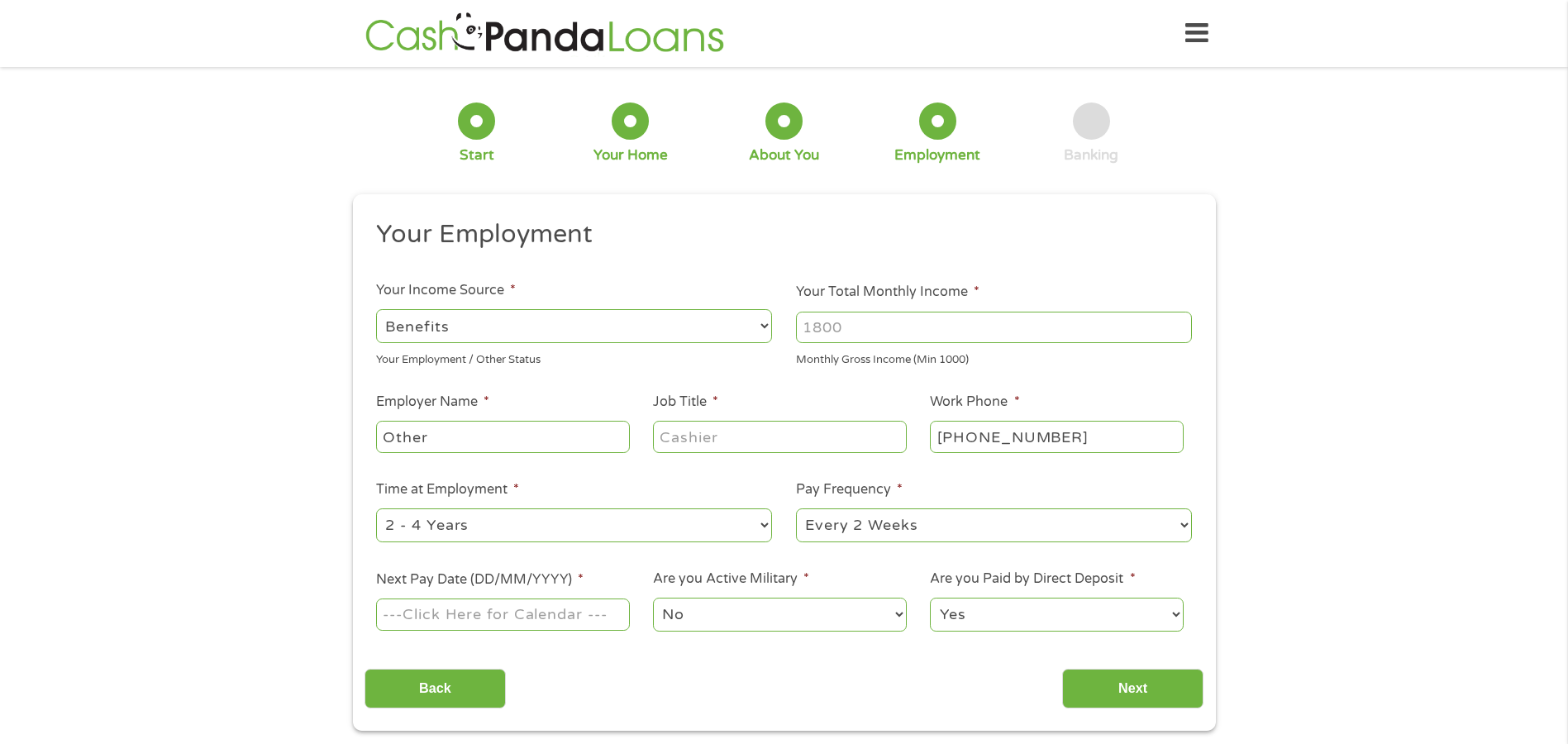
click at [882, 323] on input "Your Total Monthly Income *" at bounding box center [993, 328] width 396 height 32
type input "3000"
click at [497, 439] on input "Other" at bounding box center [502, 436] width 253 height 32
type input "O"
type input "Social Security"
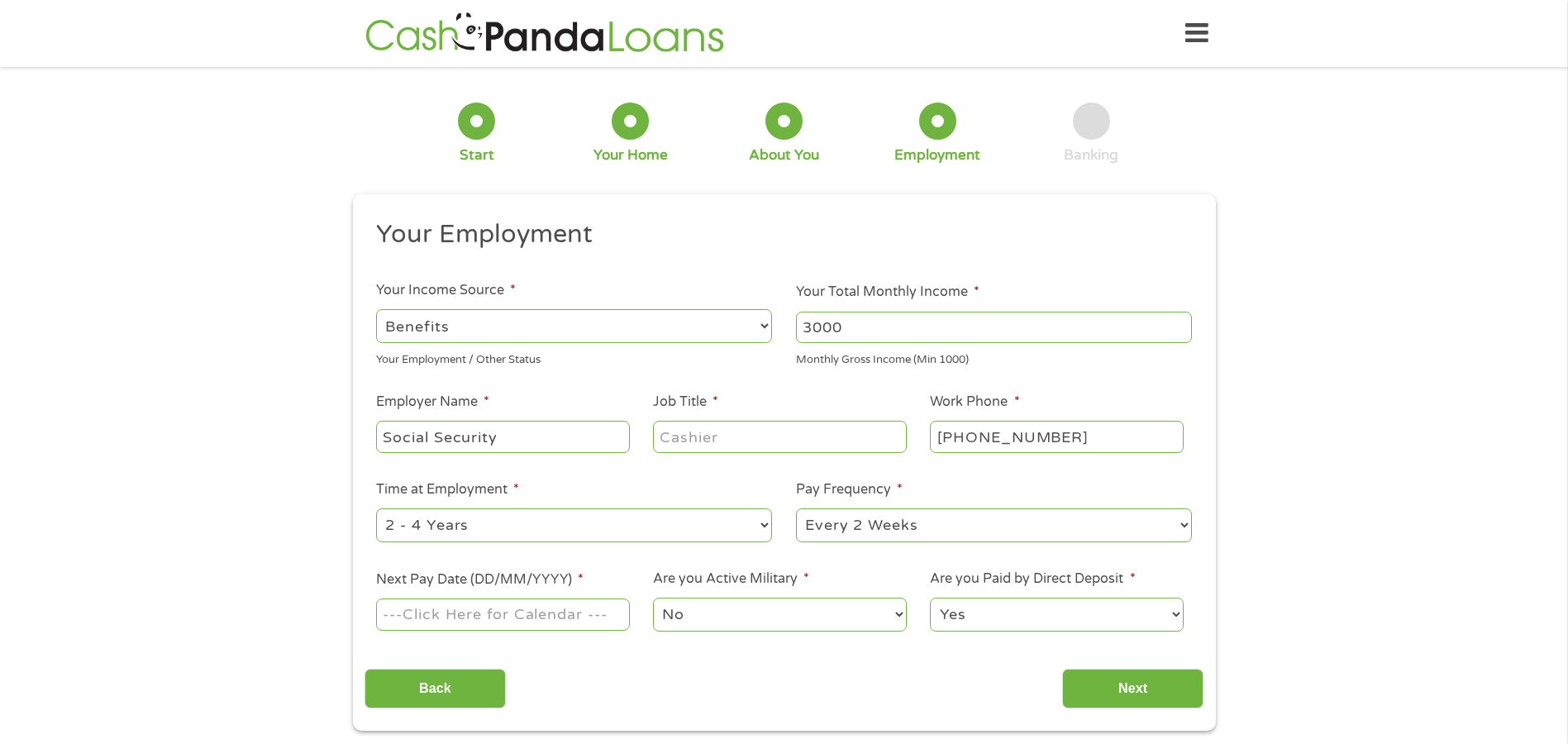
click at [723, 437] on input "Job Title *" at bounding box center [779, 436] width 253 height 32
type input "retired"
click at [1119, 437] on input "[PHONE_NUMBER]" at bounding box center [1056, 436] width 253 height 32
type input "[PHONE_NUMBER]"
click at [485, 519] on select "--- Choose one --- 1 Year or less 1 - 2 Years 2 - 4 Years Over 4 Years" at bounding box center [574, 525] width 396 height 34
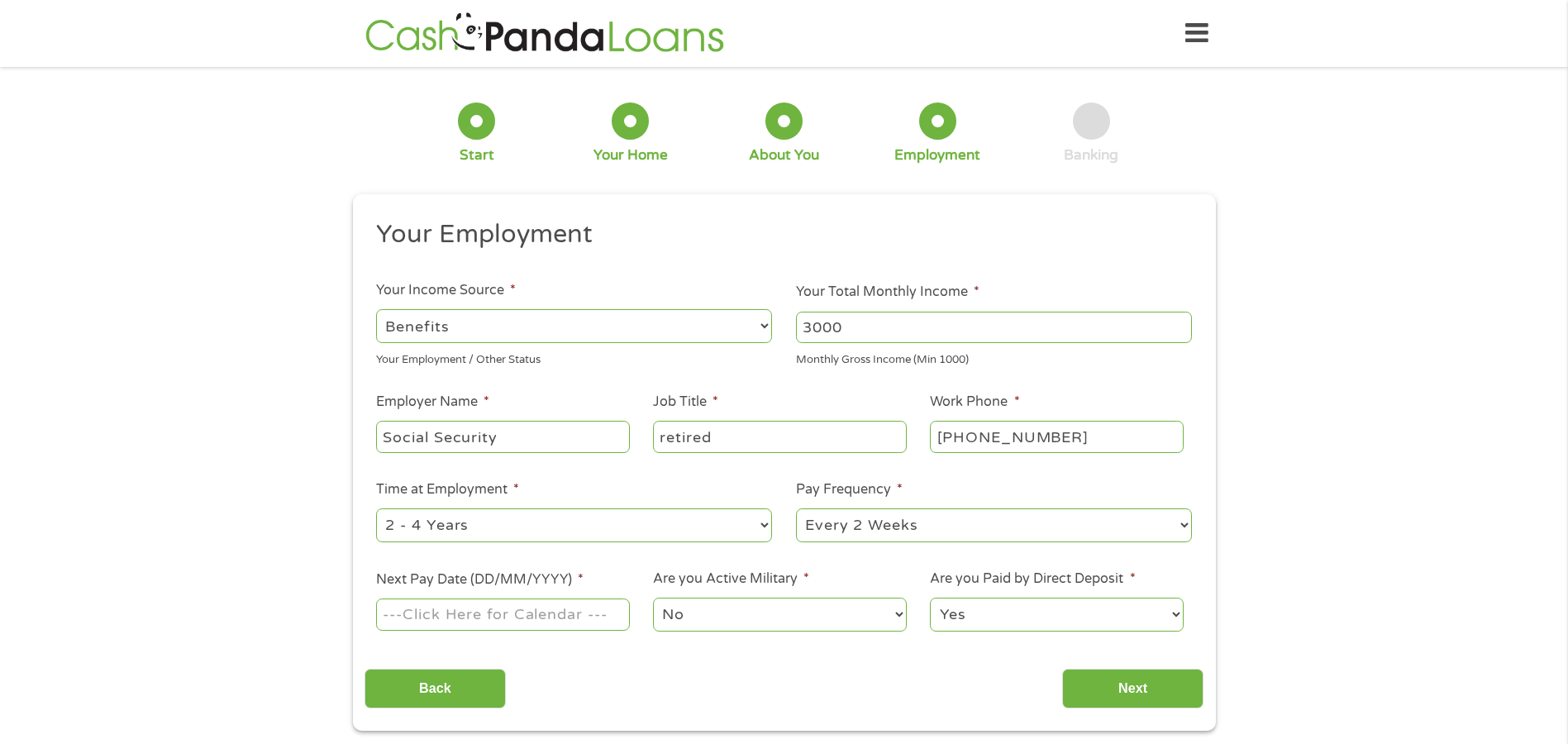
select select "60months"
click at [376, 508] on select "--- Choose one --- 1 Year or less 1 - 2 Years 2 - 4 Years Over 4 Years" at bounding box center [574, 525] width 396 height 34
click at [868, 515] on select "--- Choose one --- Every 2 Weeks Every Week Monthly Semi-Monthly" at bounding box center [993, 525] width 396 height 34
select select "monthly"
click at [796, 508] on select "--- Choose one --- Every 2 Weeks Every Week Monthly Semi-Monthly" at bounding box center [993, 525] width 396 height 34
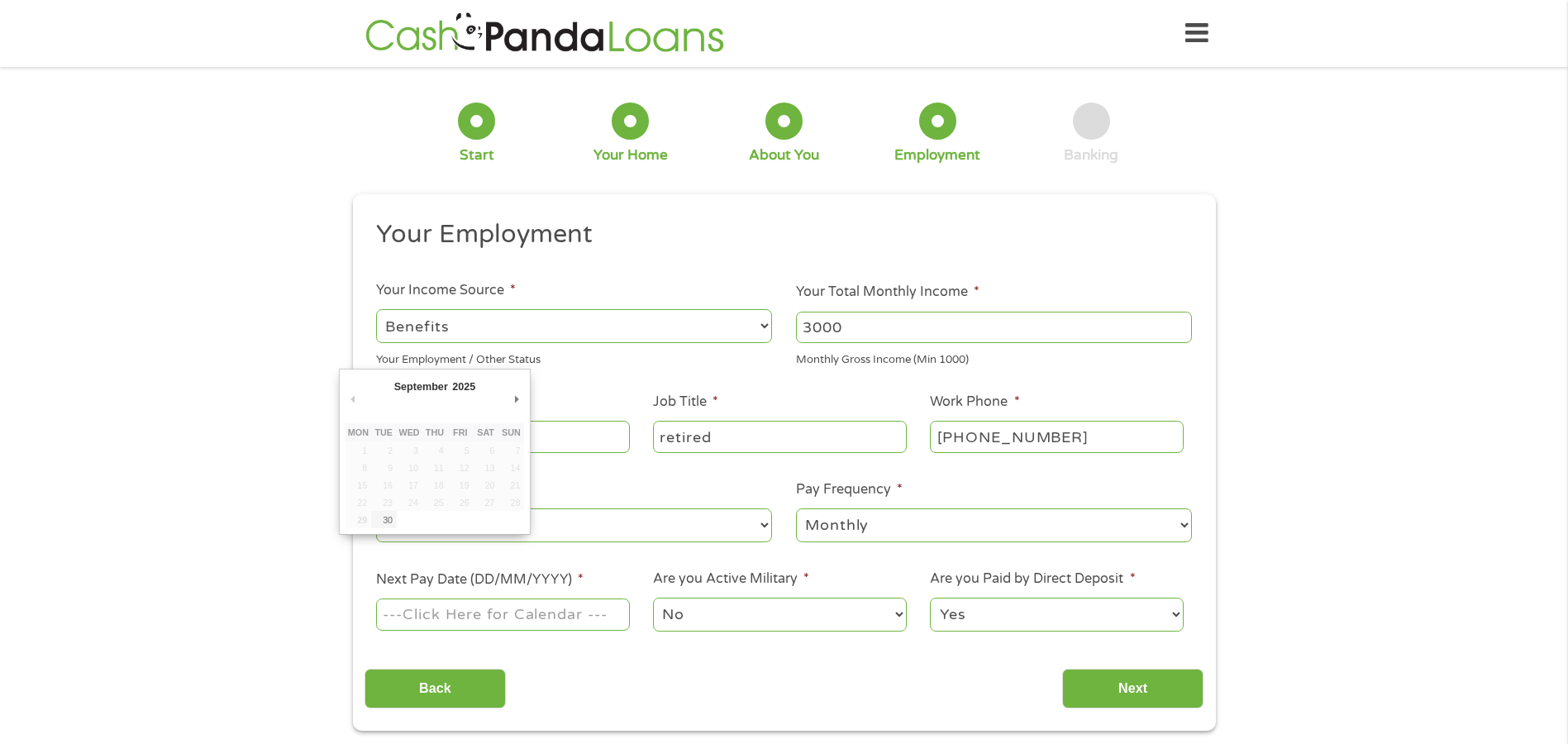
drag, startPoint x: 436, startPoint y: 613, endPoint x: 448, endPoint y: 616, distance: 12.4
click at [437, 613] on input "Next Pay Date (DD/MM/YYYY) *" at bounding box center [502, 614] width 253 height 32
type input "[DATE]"
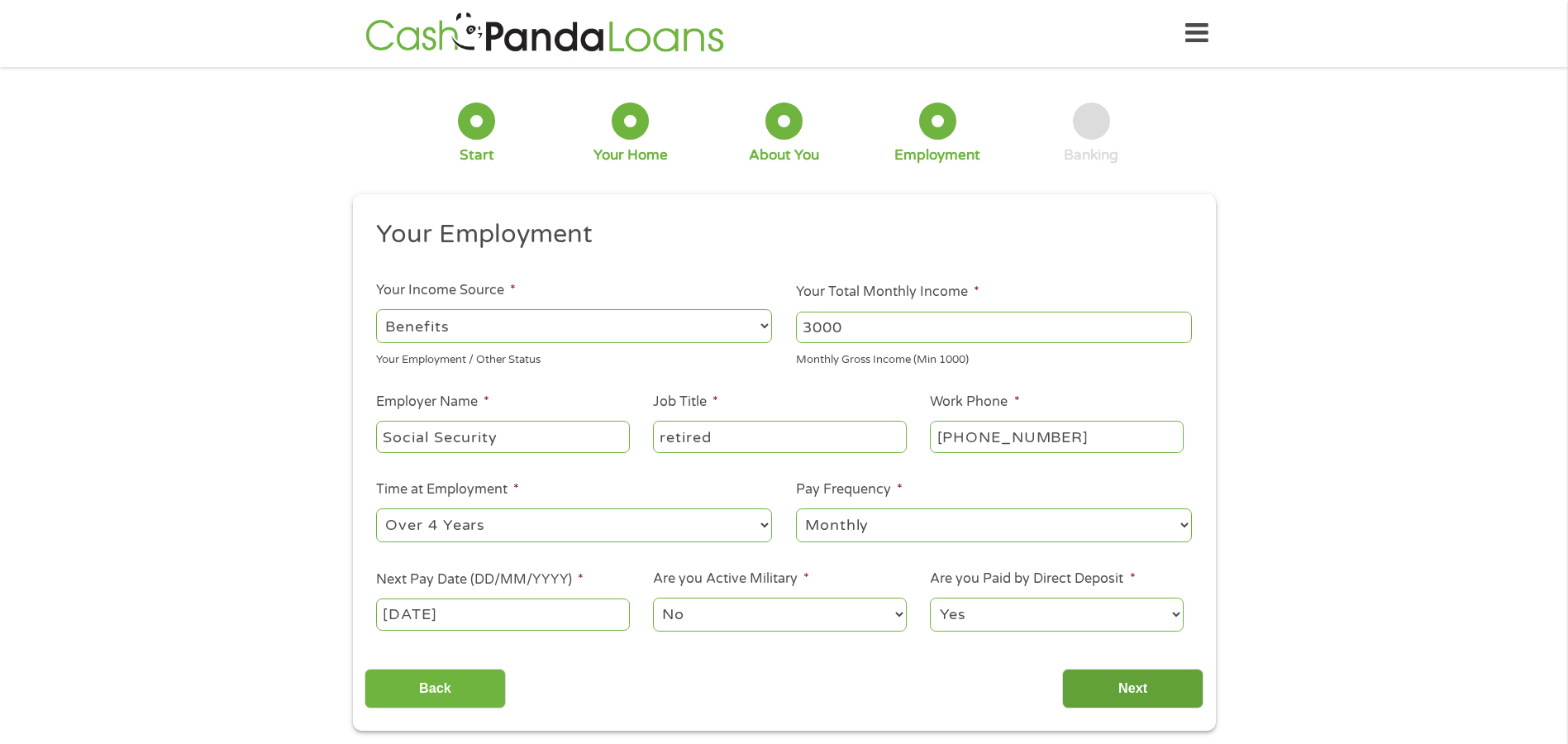
click at [1126, 690] on input "Next" at bounding box center [1132, 689] width 141 height 41
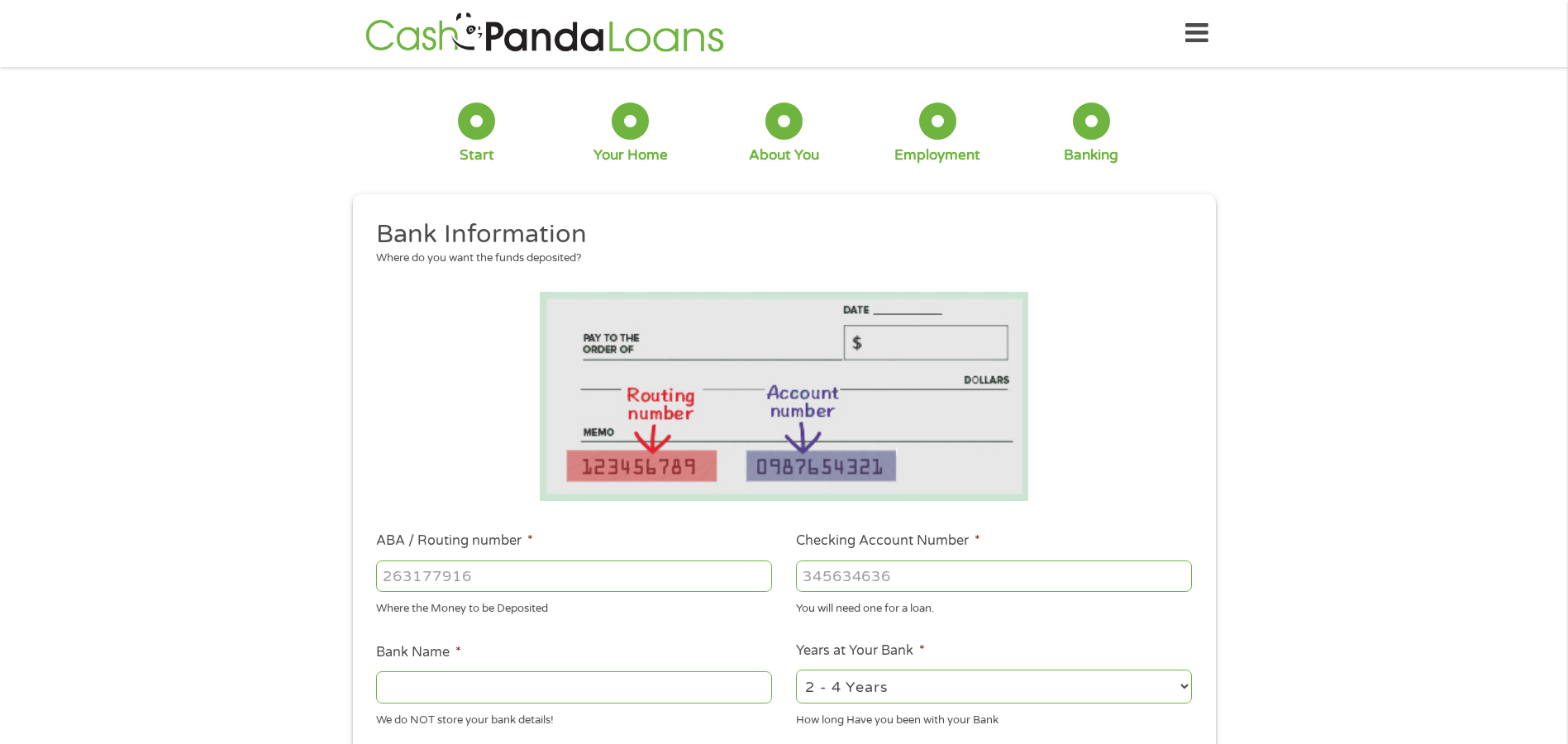
scroll to position [7, 7]
click at [519, 579] on input "ABA / Routing number *" at bounding box center [574, 576] width 396 height 32
type input "267084131"
type input "[PERSON_NAME] [PERSON_NAME] BANK NA"
type input "267084131"
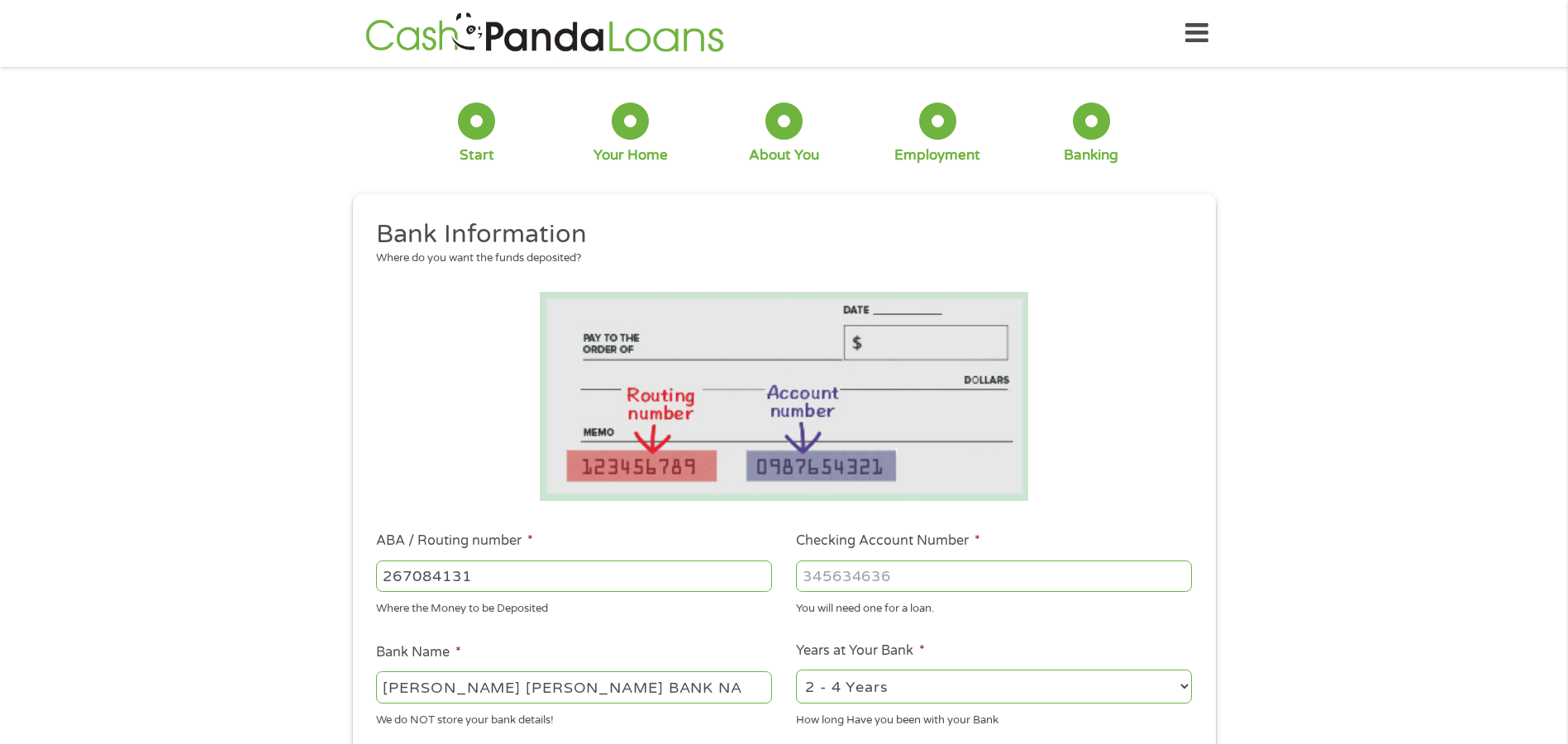
click at [848, 582] on input "Checking Account Number *" at bounding box center [993, 576] width 396 height 32
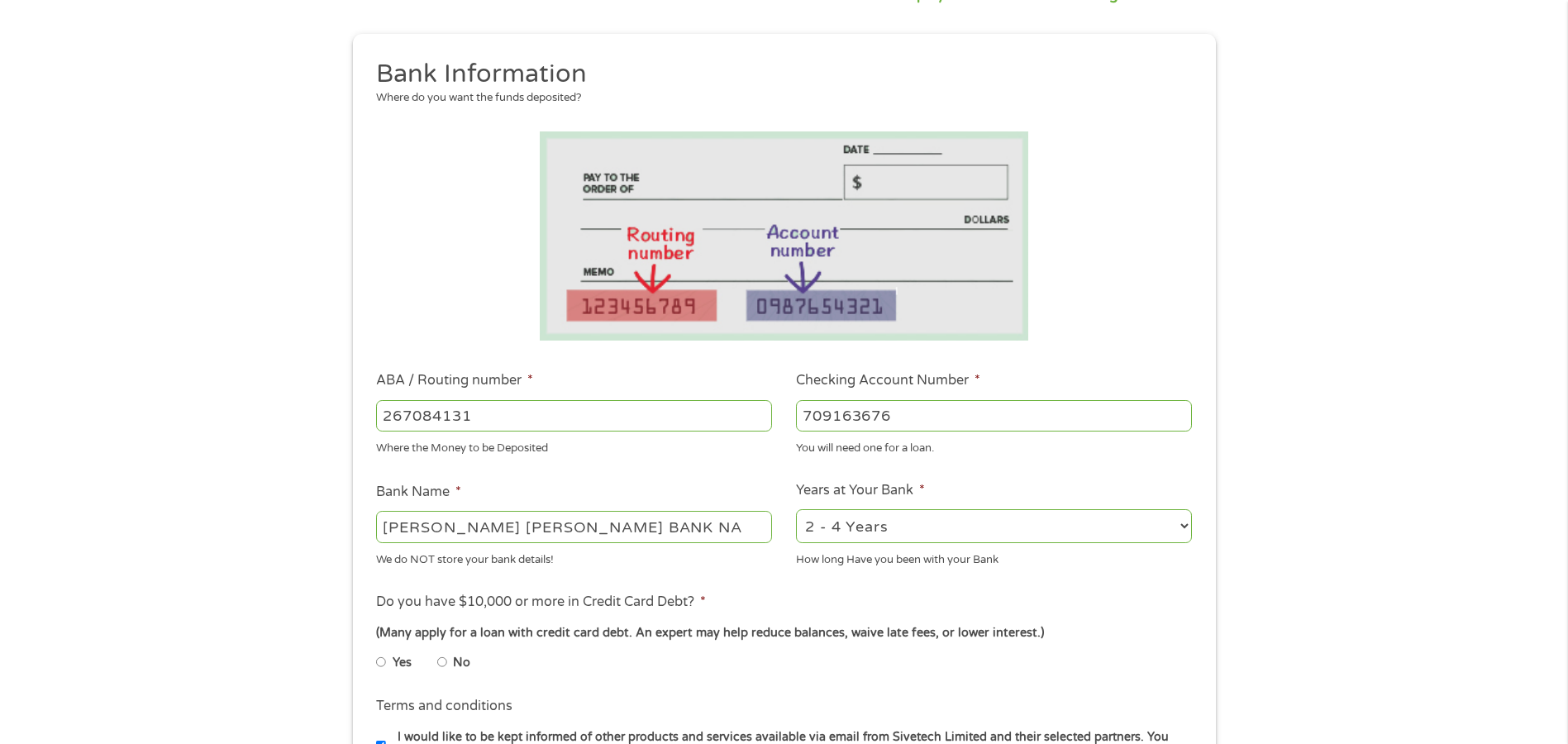
scroll to position [165, 0]
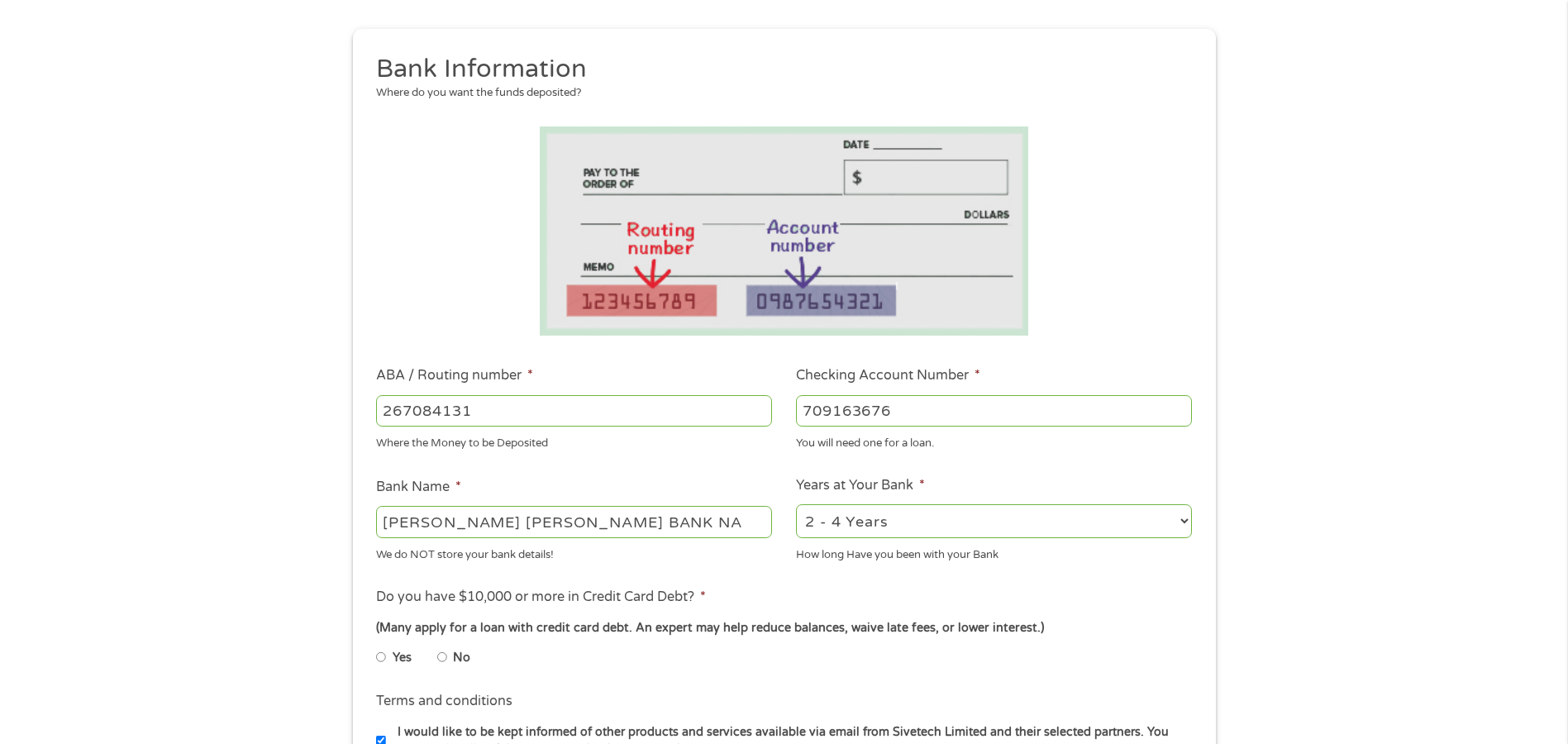
type input "709163676"
click at [874, 514] on select "2 - 4 Years 6 - 12 Months 1 - 2 Years Over 4 Years" at bounding box center [993, 521] width 396 height 34
select select "60months"
click at [796, 505] on select "2 - 4 Years 6 - 12 Months 1 - 2 Years Over 4 Years" at bounding box center [993, 521] width 396 height 34
click at [443, 652] on input "No" at bounding box center [442, 657] width 10 height 27
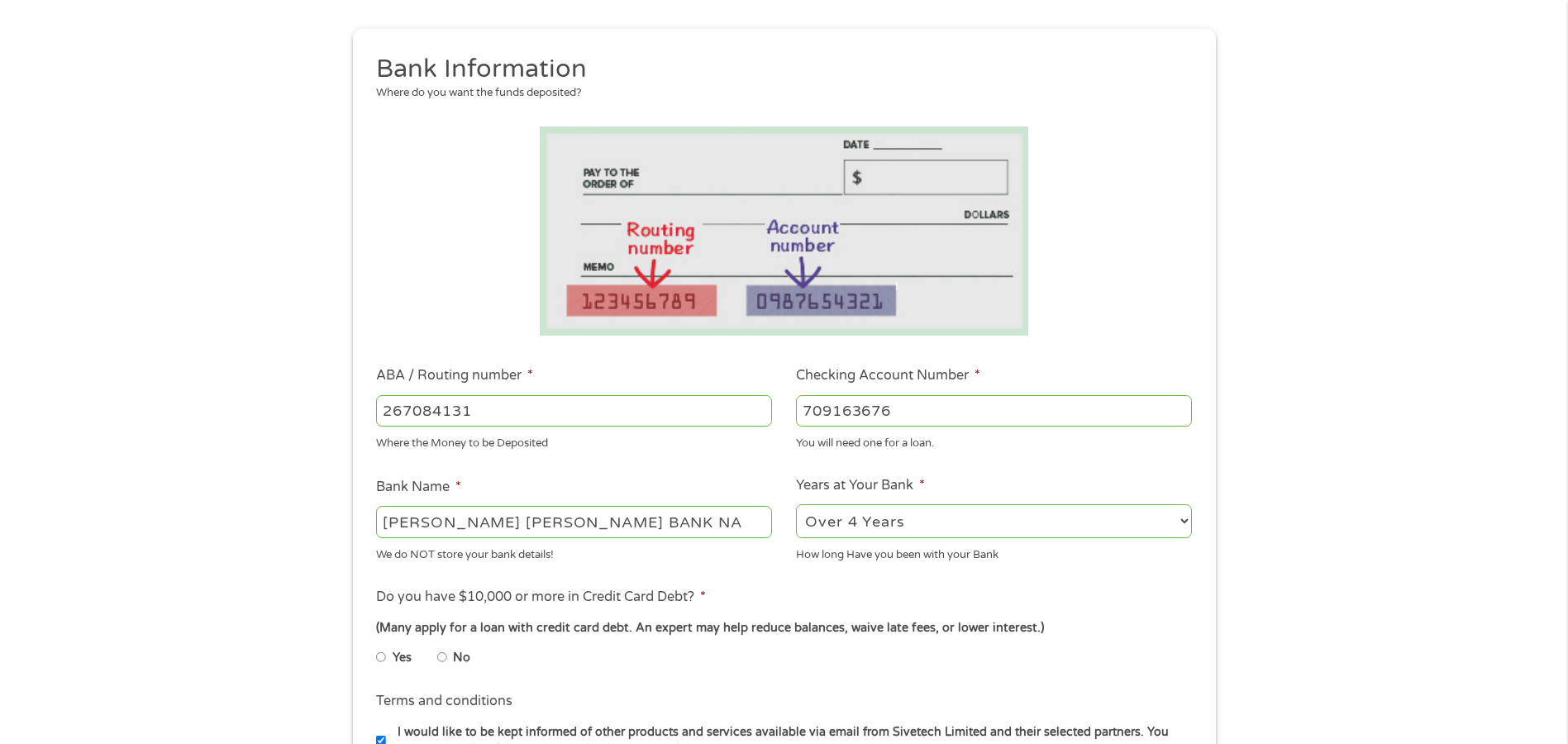
radio input "true"
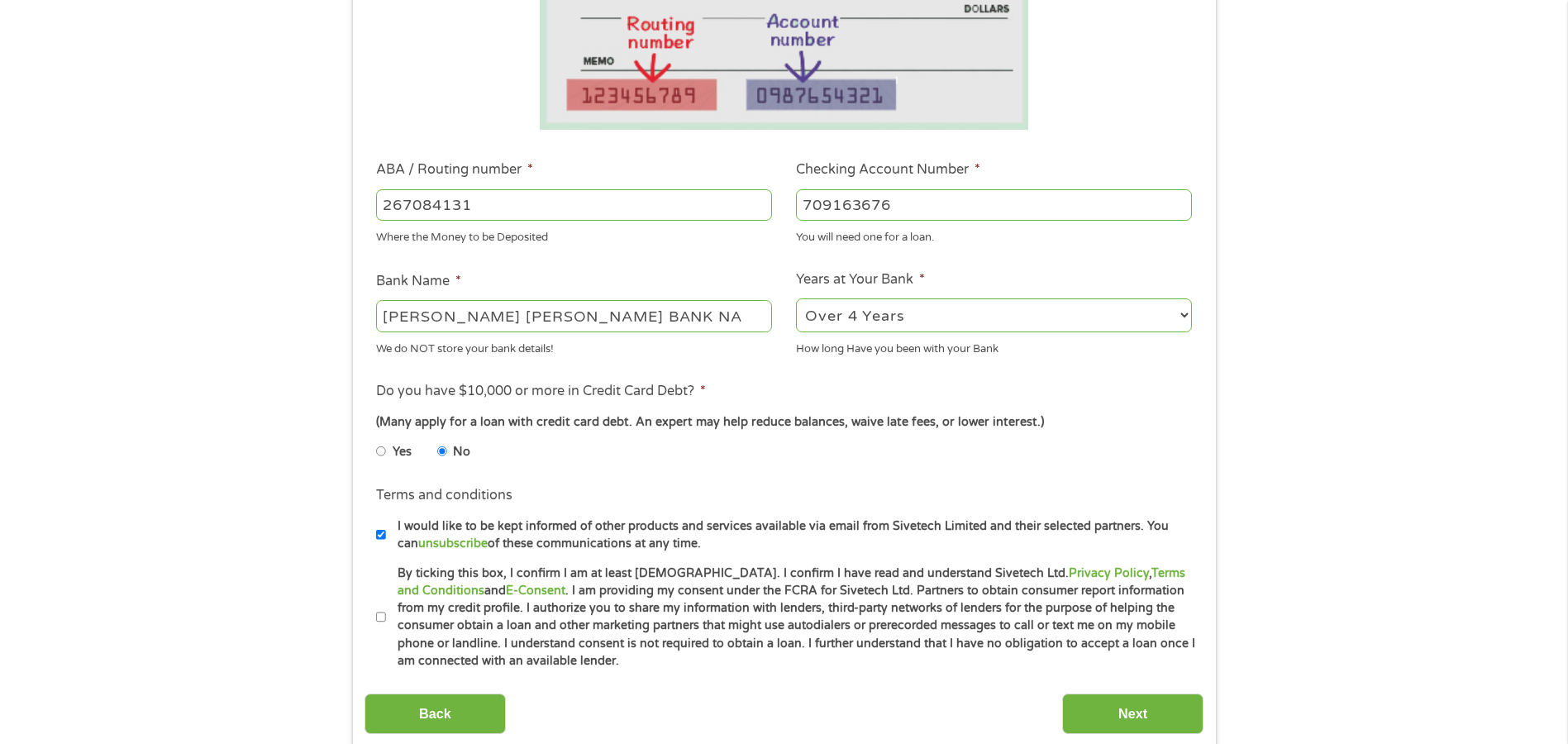
scroll to position [414, 0]
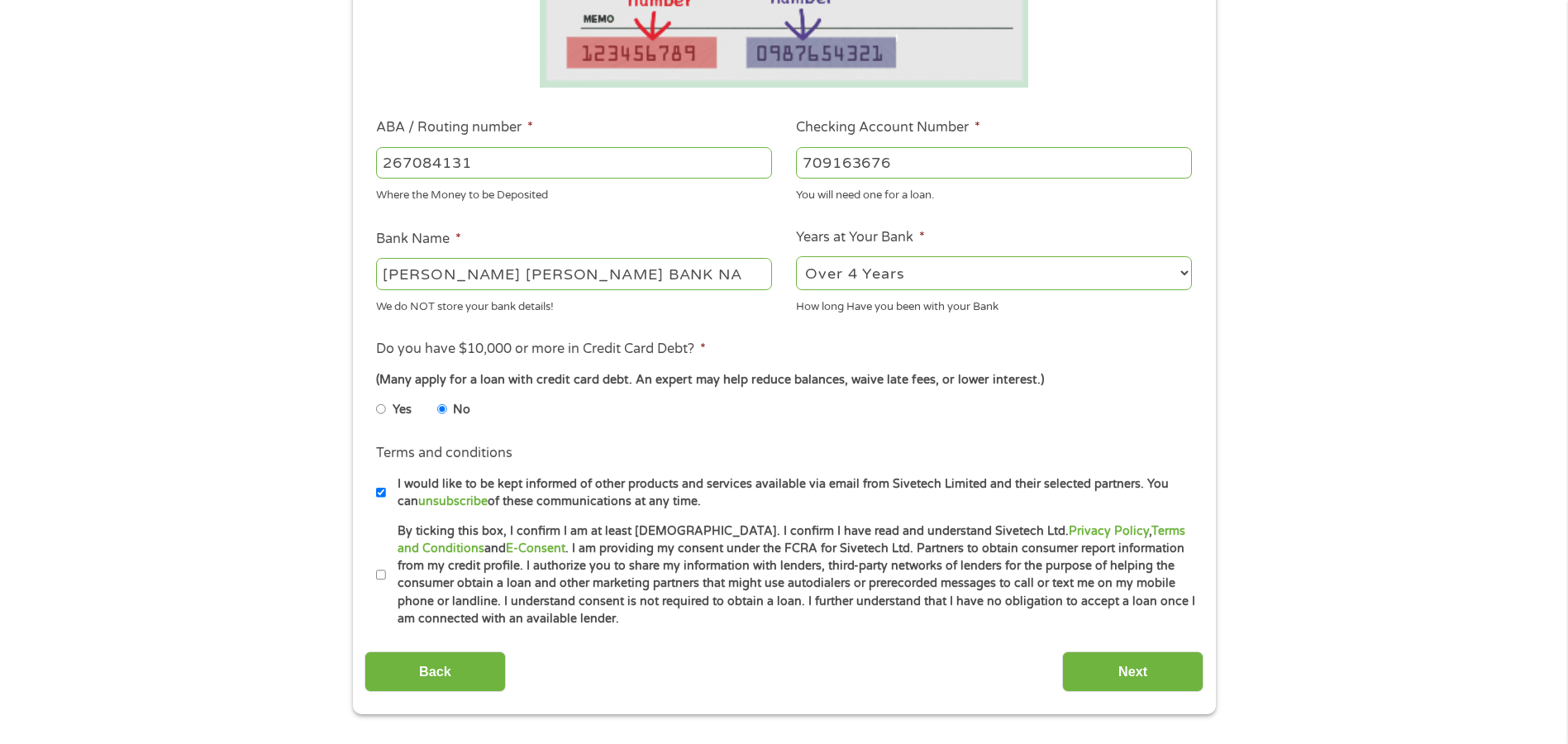
click at [386, 573] on label "By ticking this box, I confirm I am at least [DEMOGRAPHIC_DATA]. I confirm I ha…" at bounding box center [792, 575] width 811 height 106
click at [386, 573] on input "By ticking this box, I confirm I am at least [DEMOGRAPHIC_DATA]. I confirm I ha…" at bounding box center [381, 576] width 10 height 27
checkbox input "true"
click at [1147, 667] on input "Next" at bounding box center [1132, 671] width 141 height 41
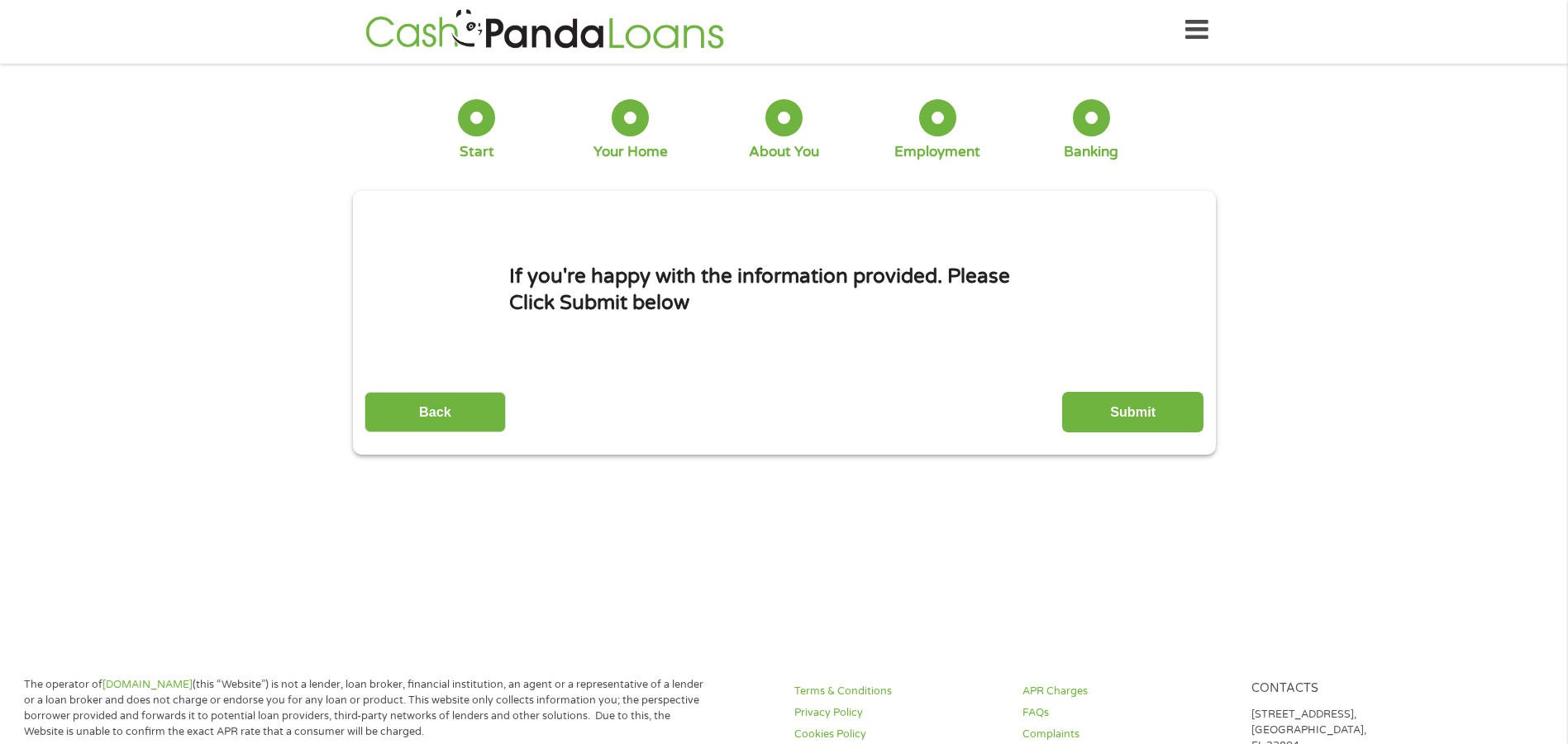
scroll to position [0, 0]
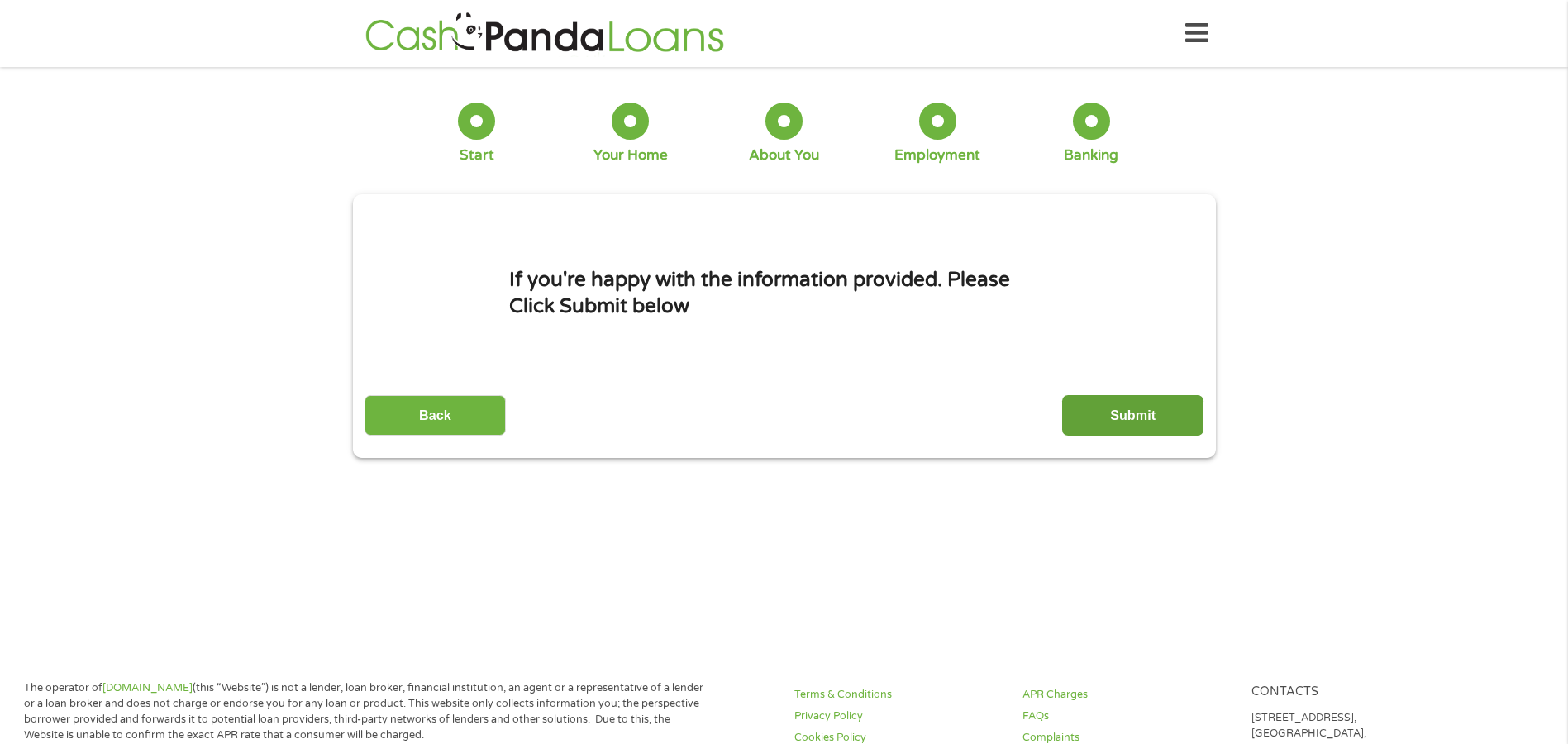
click at [1122, 405] on input "Submit" at bounding box center [1132, 415] width 141 height 41
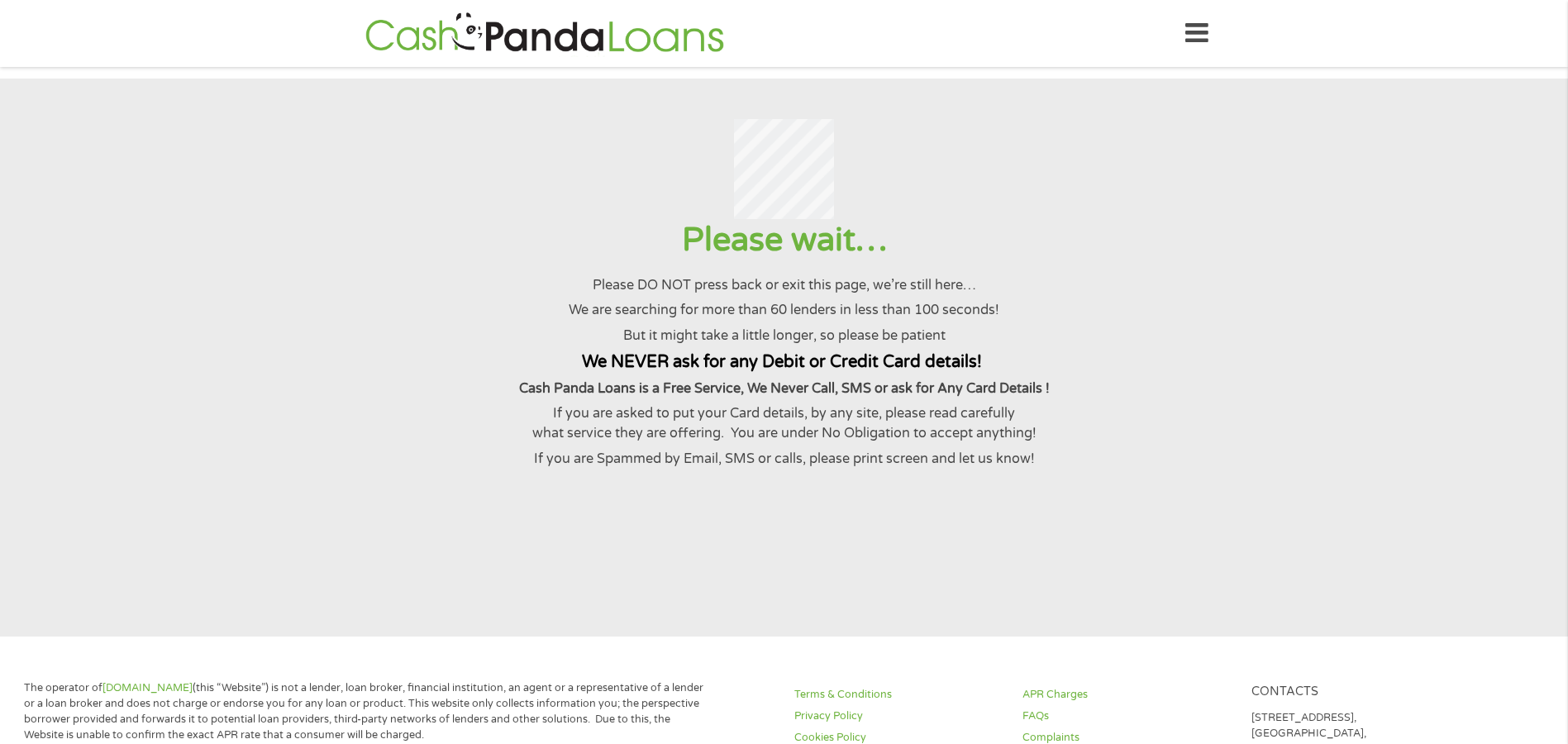
scroll to position [7, 7]
